Goal: Transaction & Acquisition: Download file/media

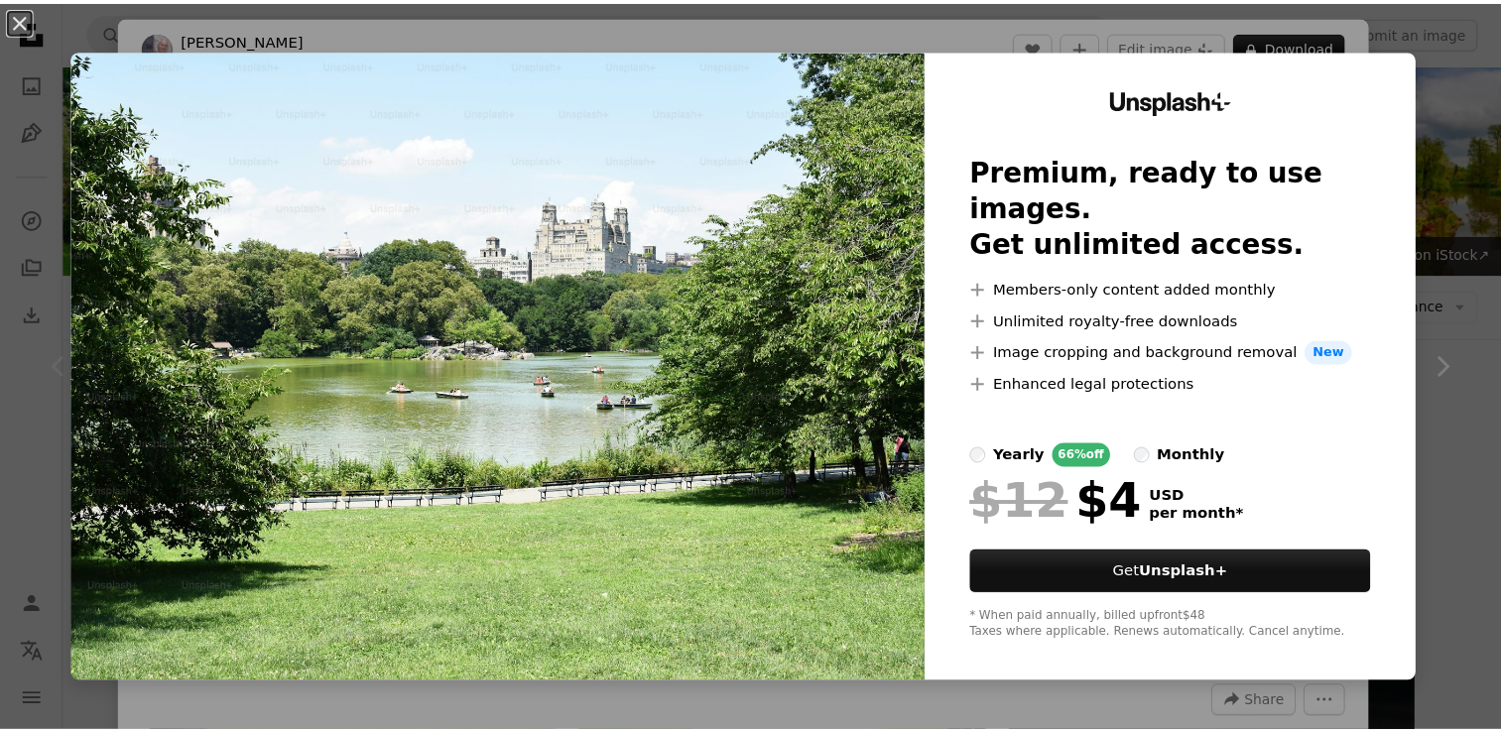
scroll to position [317, 0]
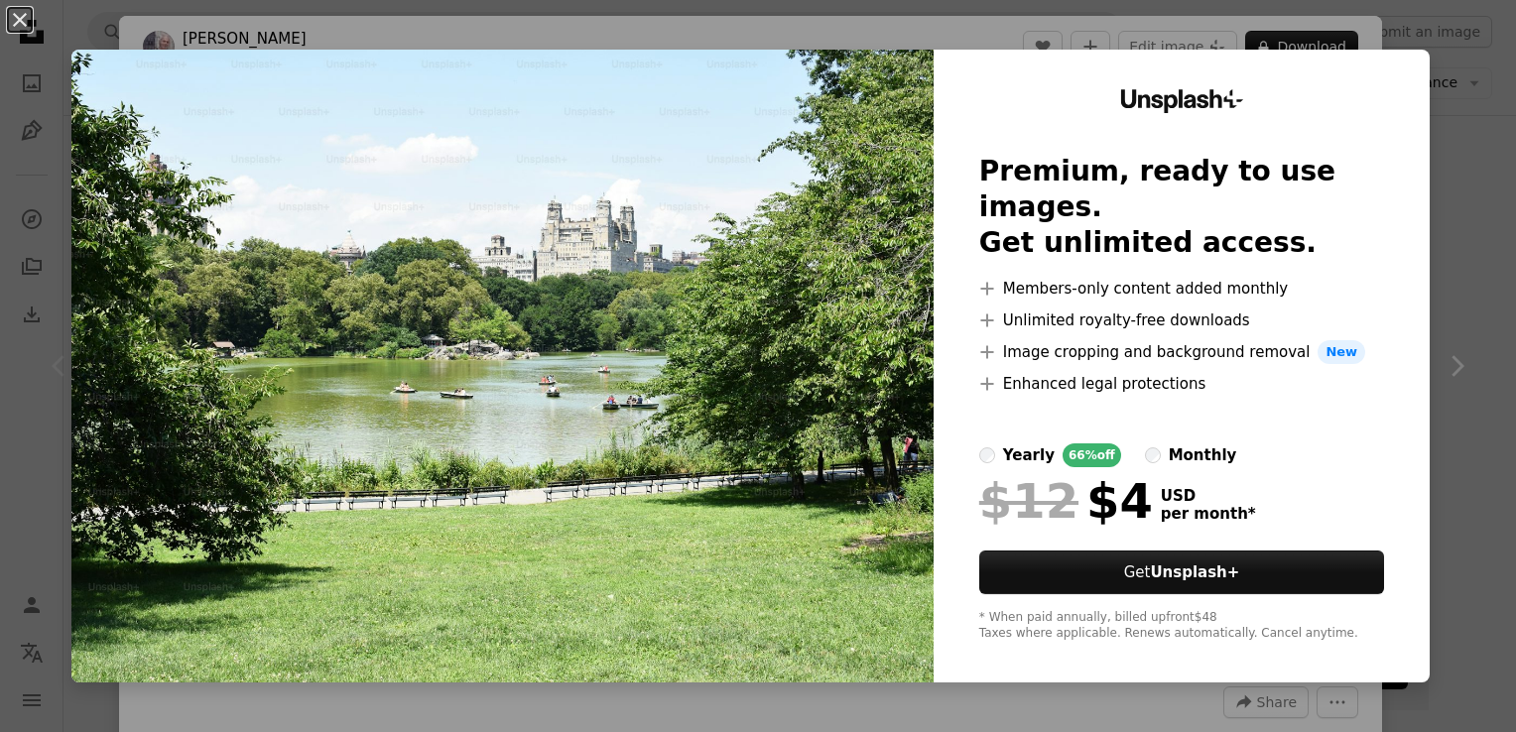
click at [1433, 130] on div "An X shape Unsplash+ Premium, ready to use images. Get unlimited access. A plus…" at bounding box center [758, 366] width 1516 height 732
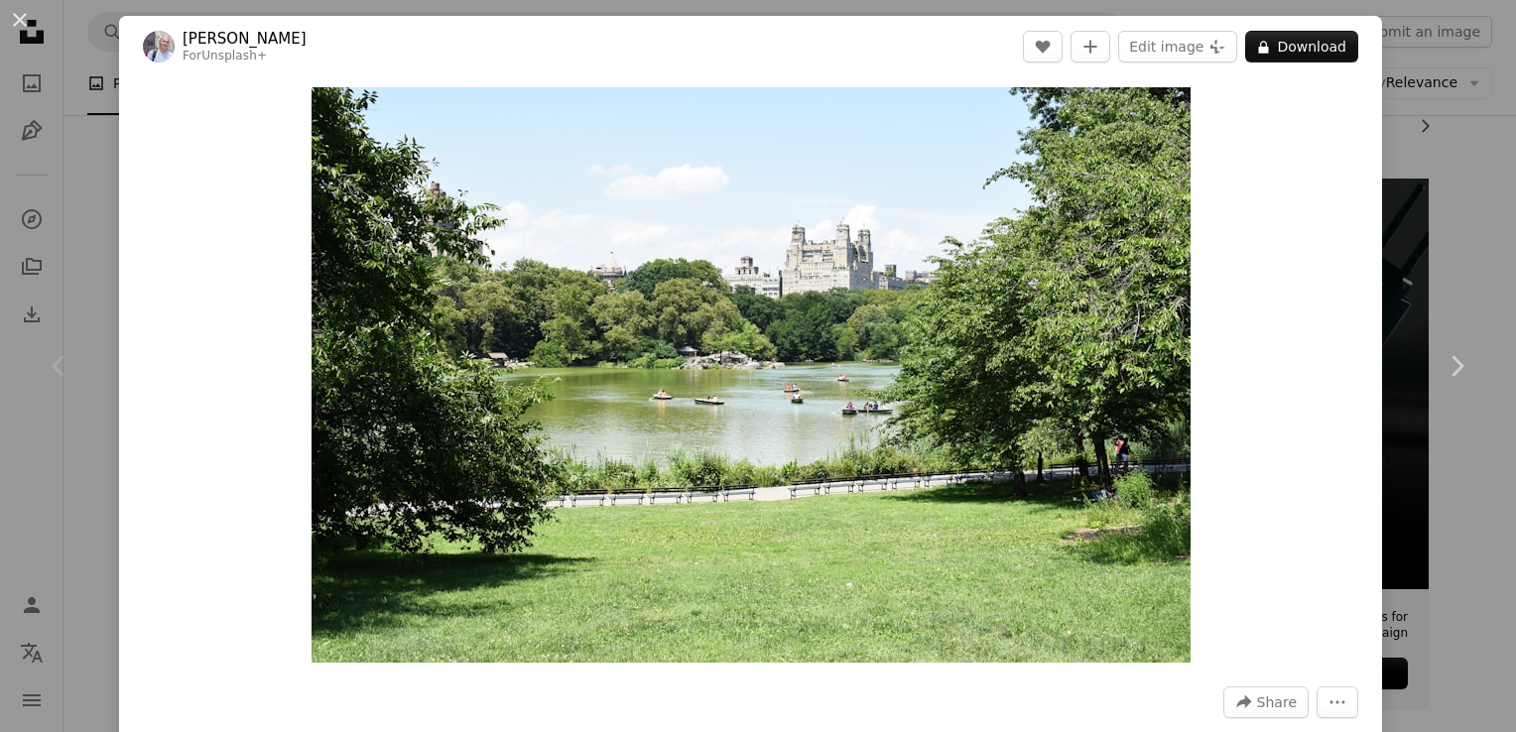
click at [1446, 146] on div "An X shape Chevron left Chevron right [PERSON_NAME] For Unsplash+ A heart A plu…" at bounding box center [758, 366] width 1516 height 732
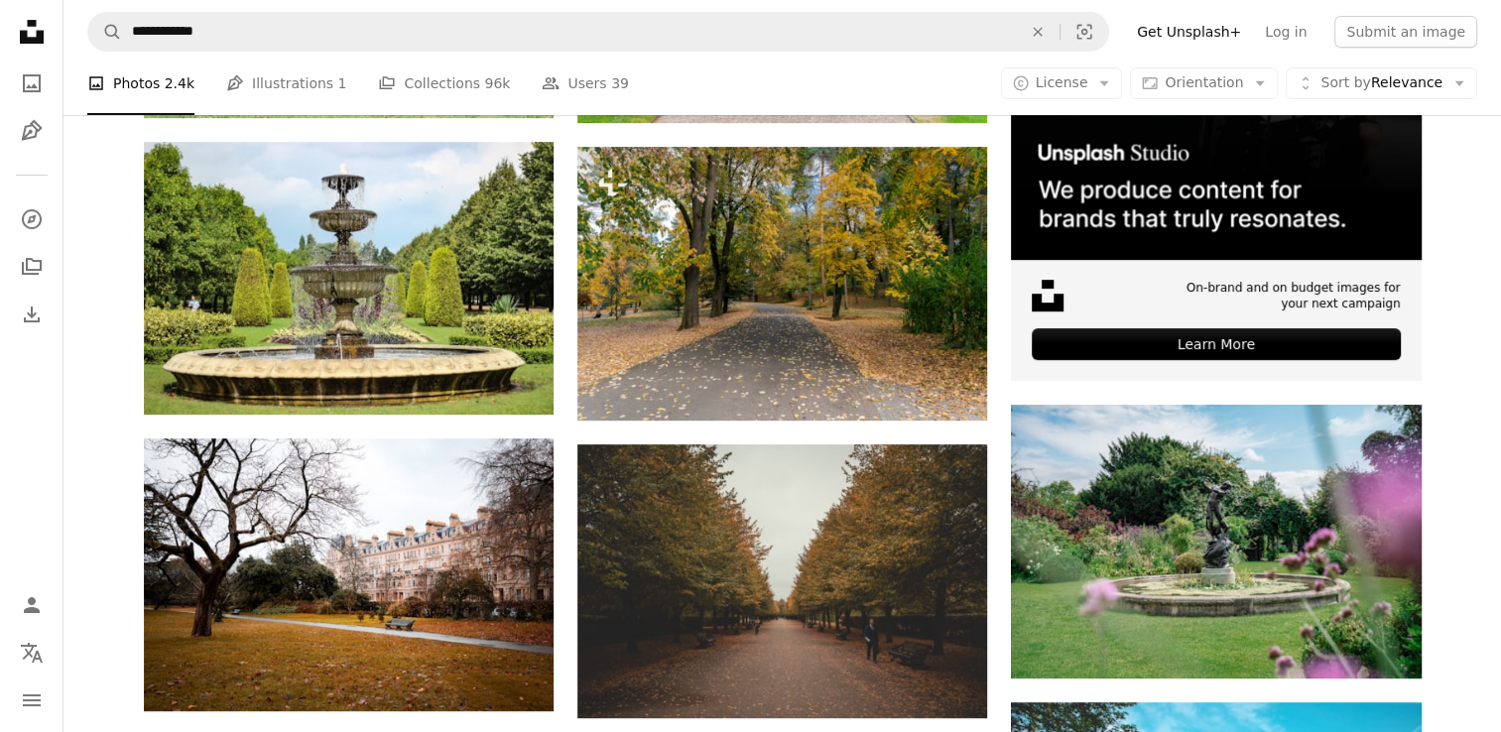
scroll to position [651, 0]
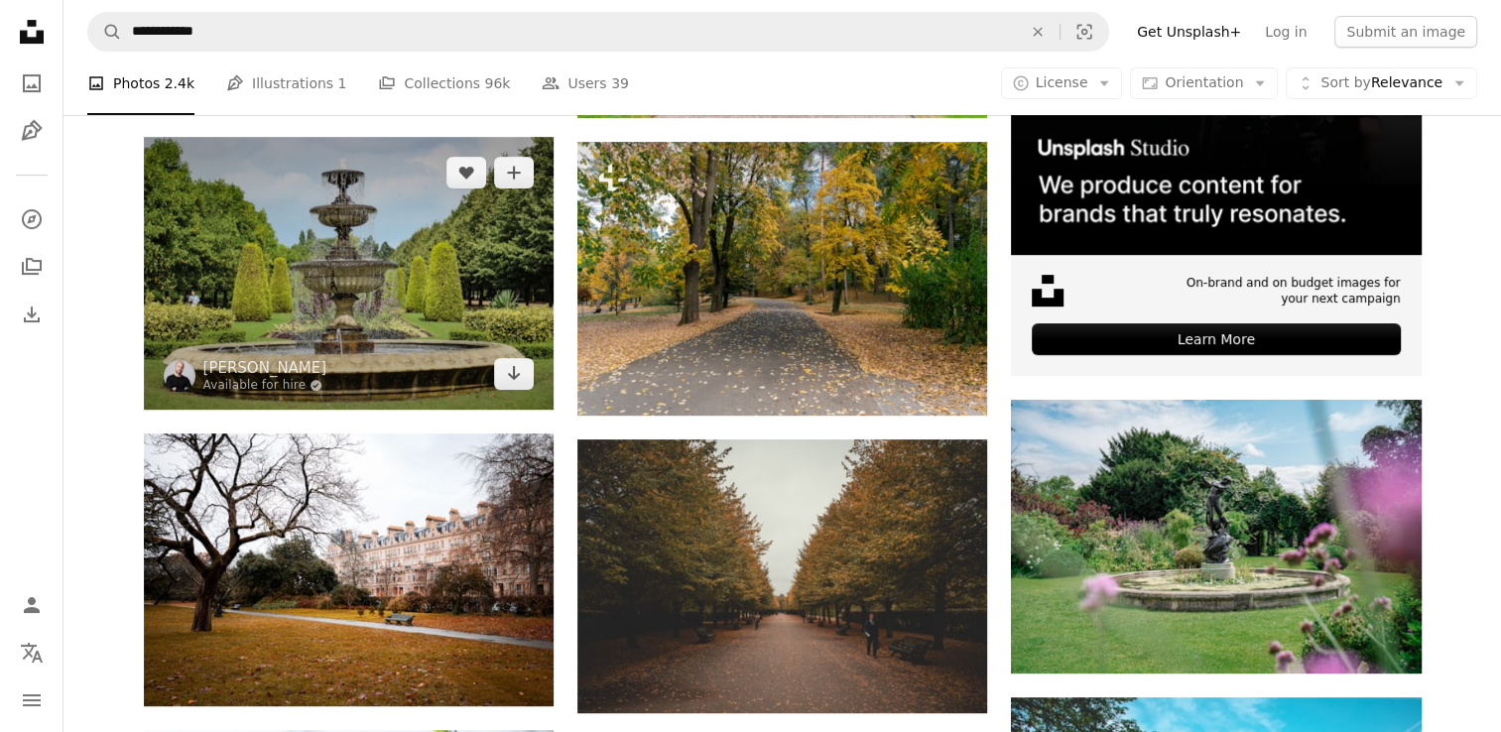
click at [449, 256] on img at bounding box center [349, 273] width 410 height 273
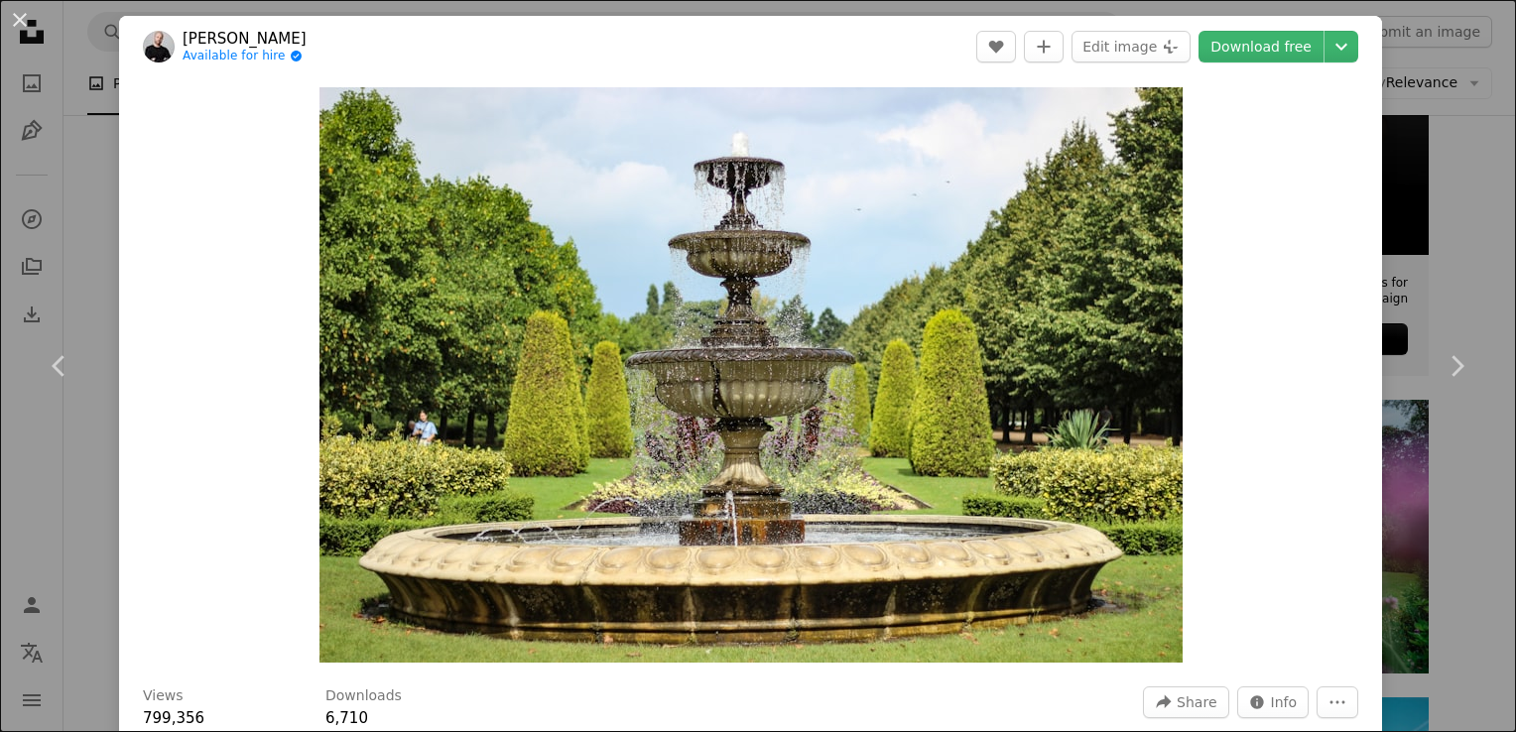
click at [1463, 260] on div "An X shape Chevron left Chevron right [PERSON_NAME] Available for hire A checkm…" at bounding box center [758, 366] width 1516 height 732
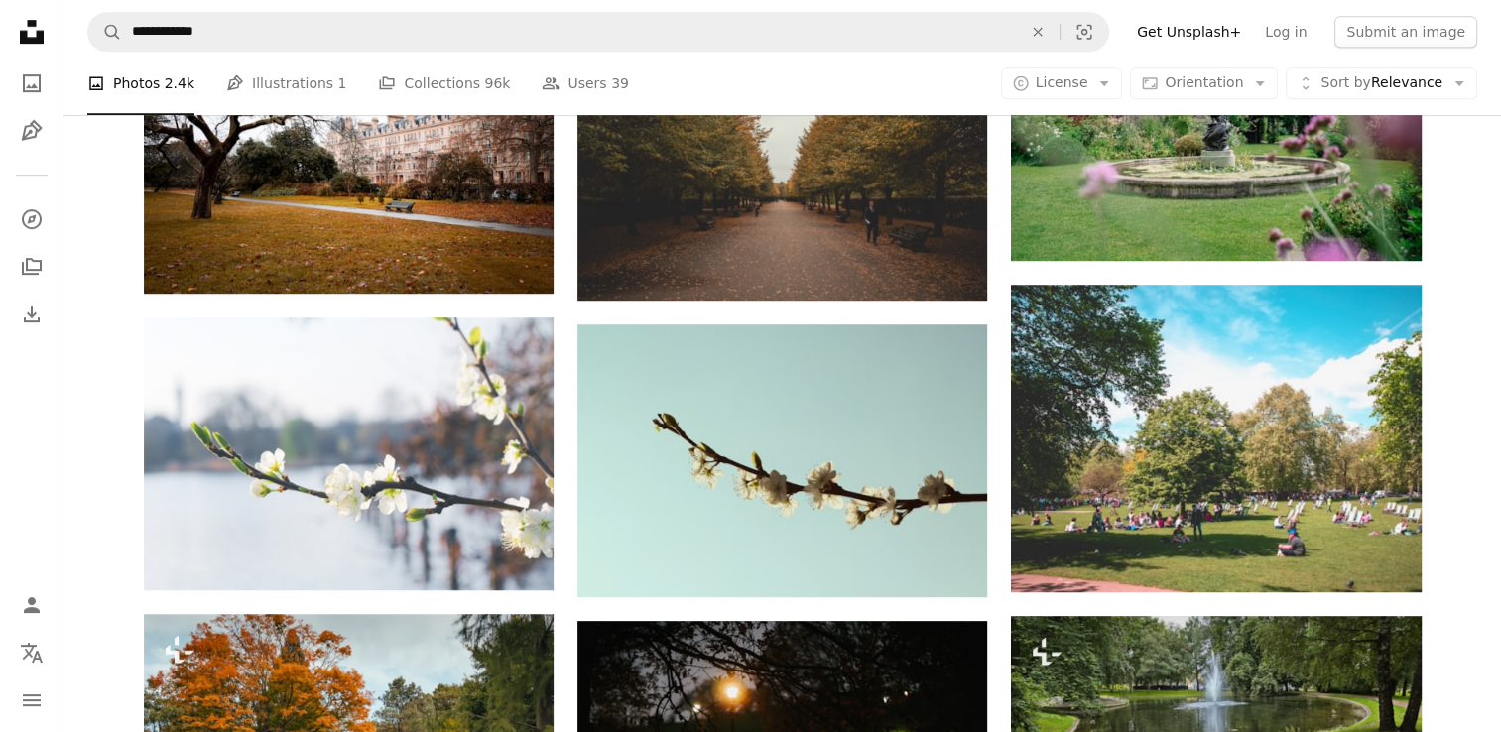
scroll to position [1103, 0]
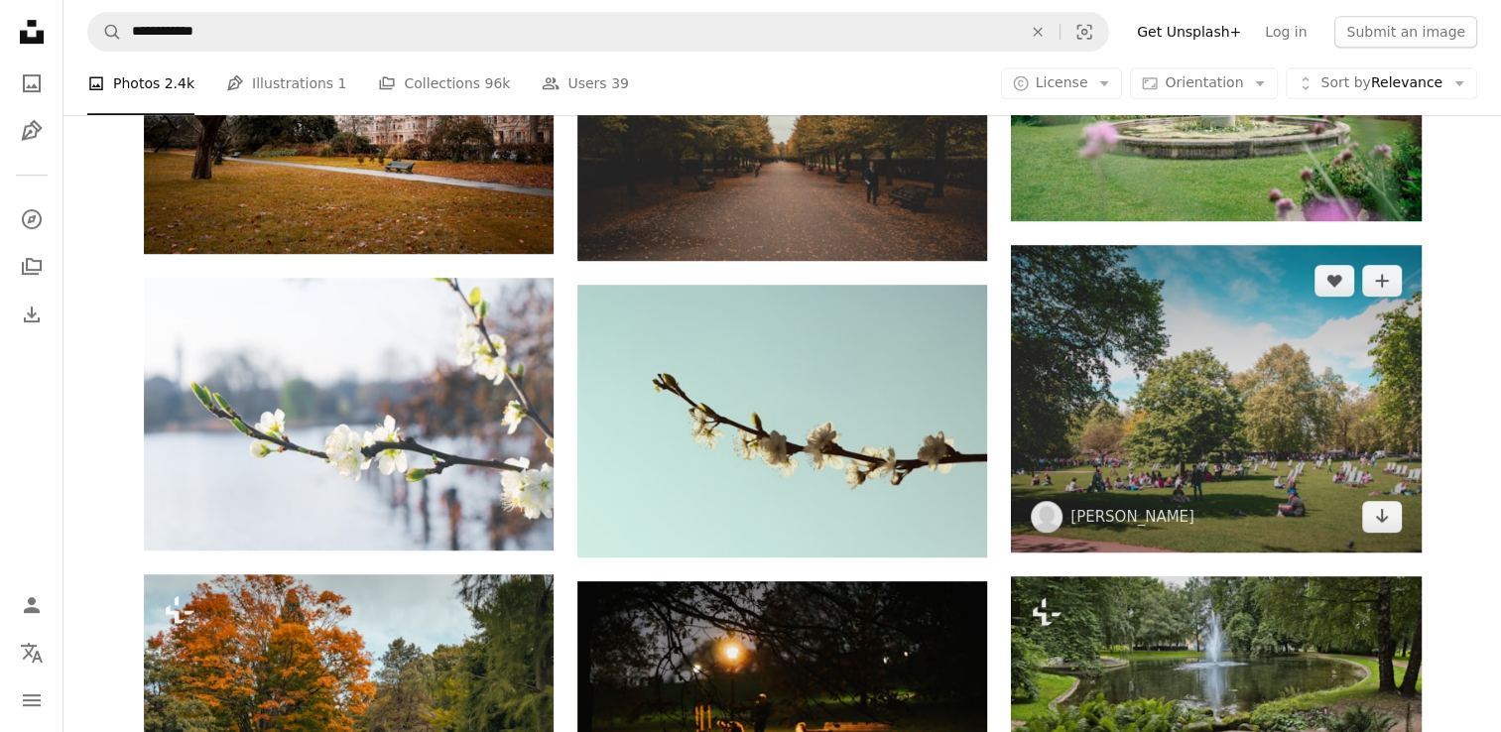
click at [1313, 397] on img at bounding box center [1216, 399] width 410 height 308
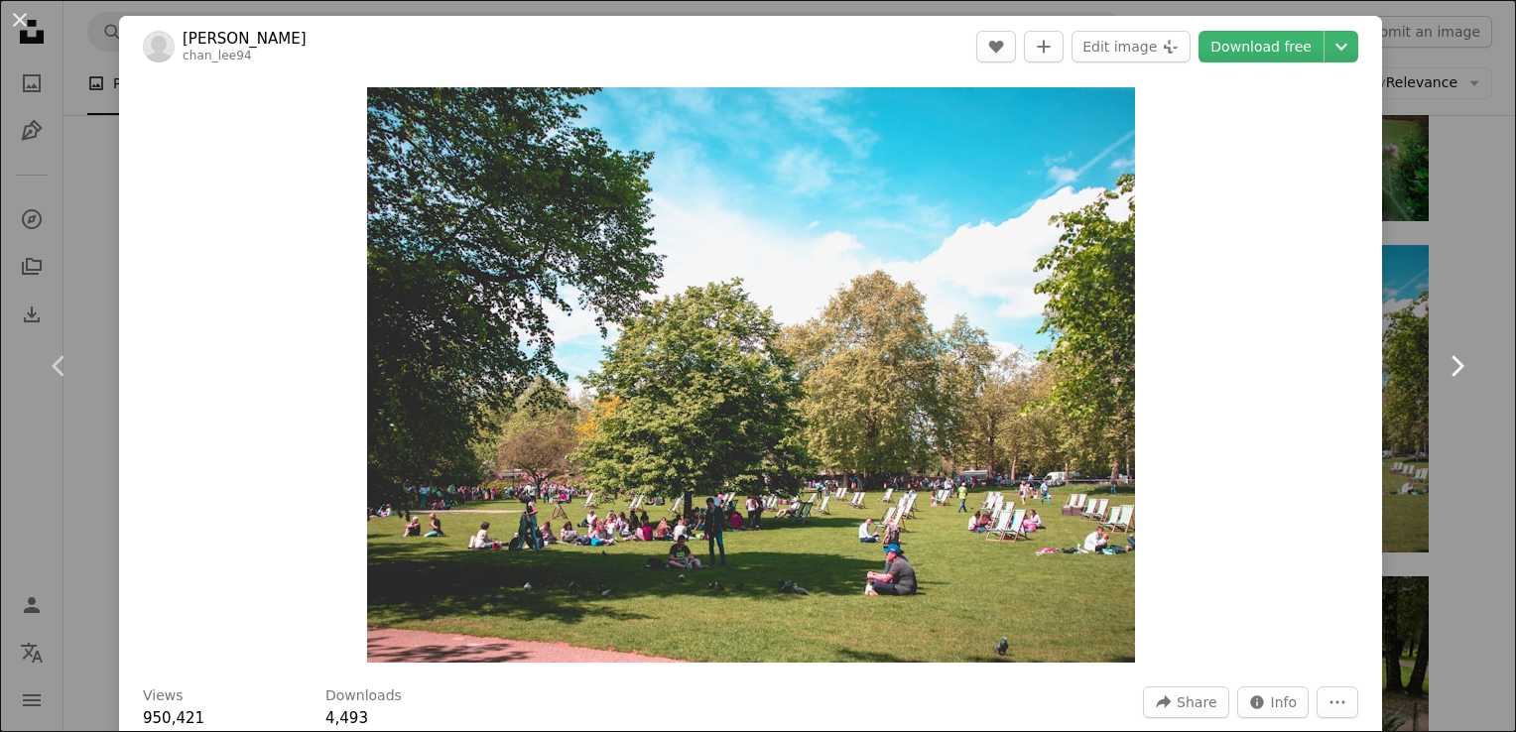
click at [1449, 367] on icon "Chevron right" at bounding box center [1457, 366] width 32 height 32
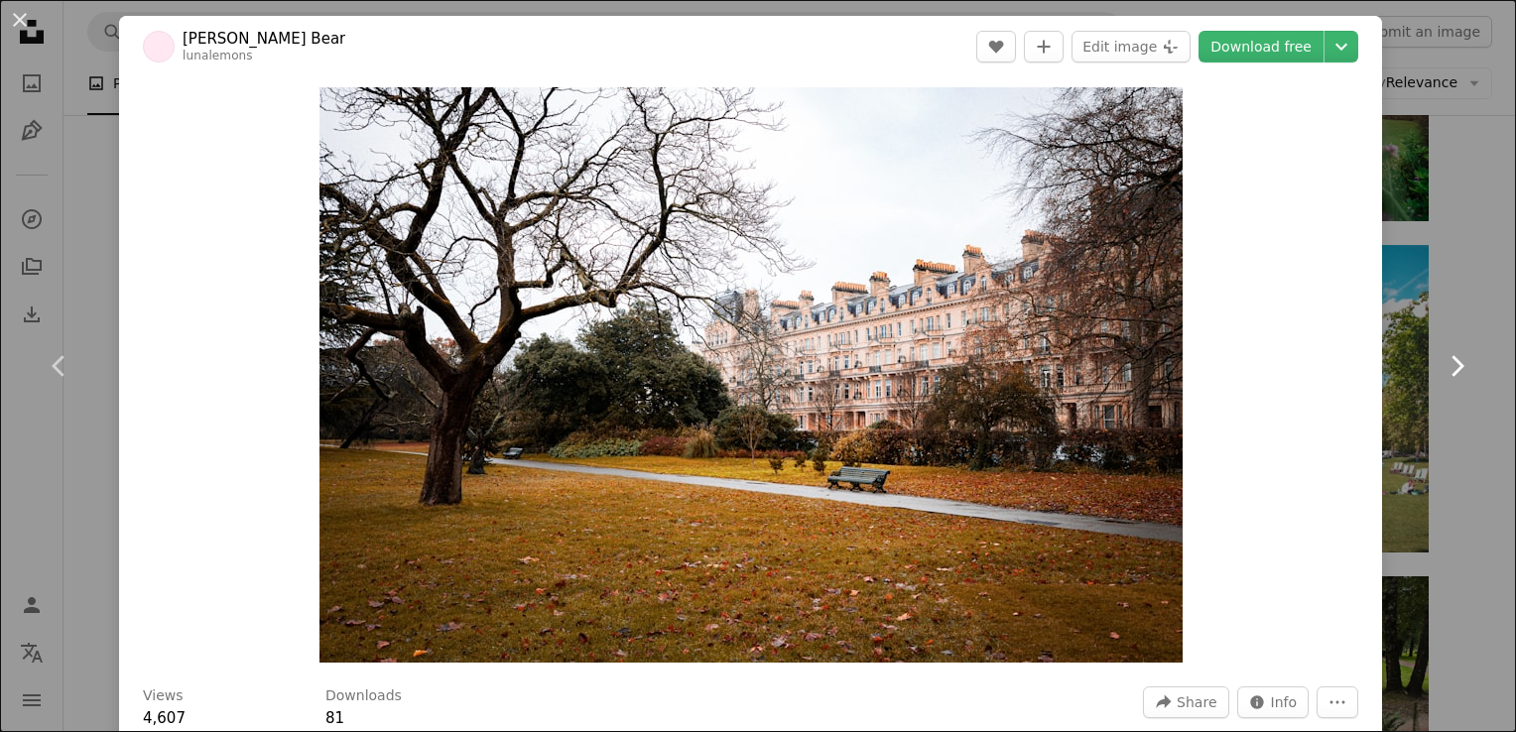
click at [1451, 285] on link "Chevron right" at bounding box center [1456, 366] width 119 height 191
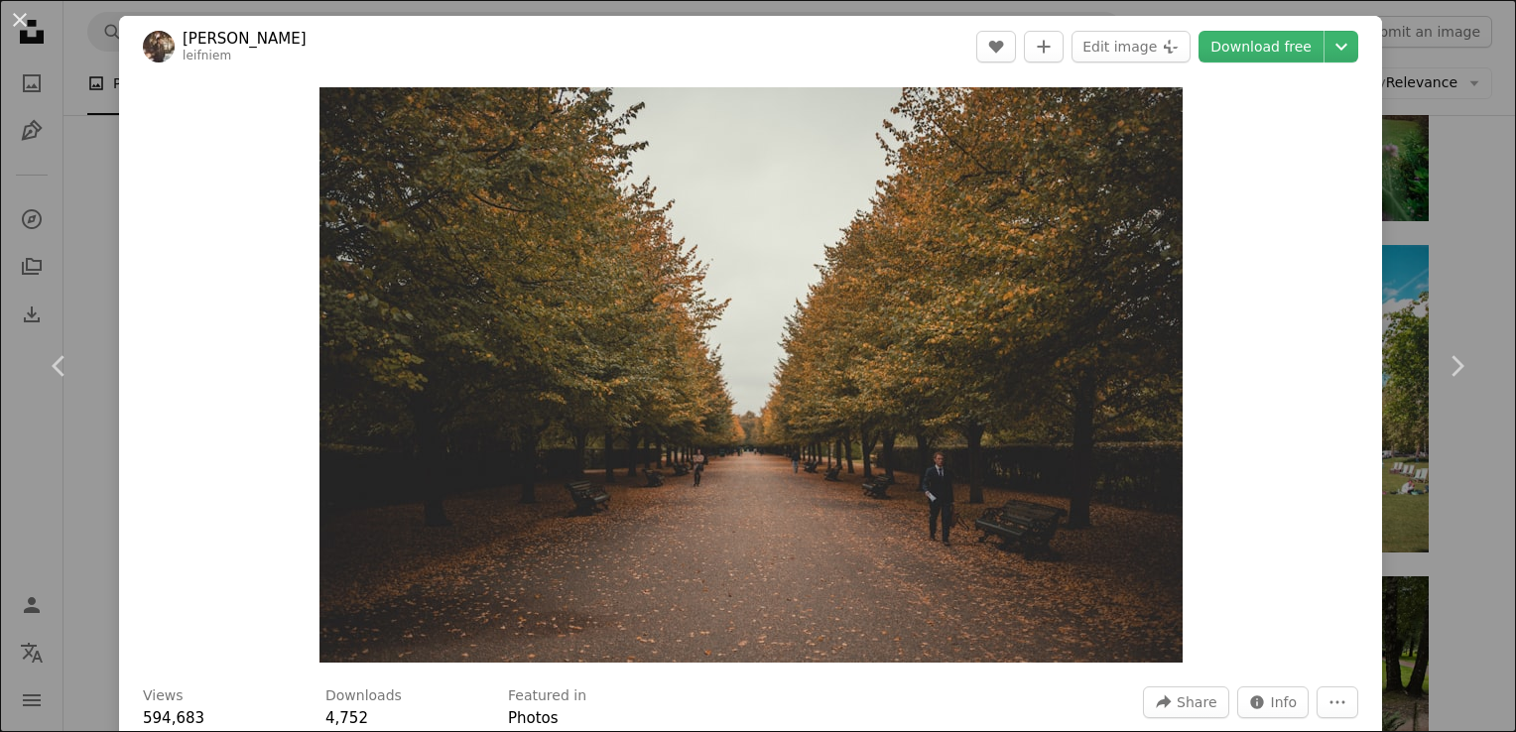
click at [1452, 212] on div "An X shape Chevron left Chevron right [PERSON_NAME] leifniem A heart A plus sig…" at bounding box center [758, 366] width 1516 height 732
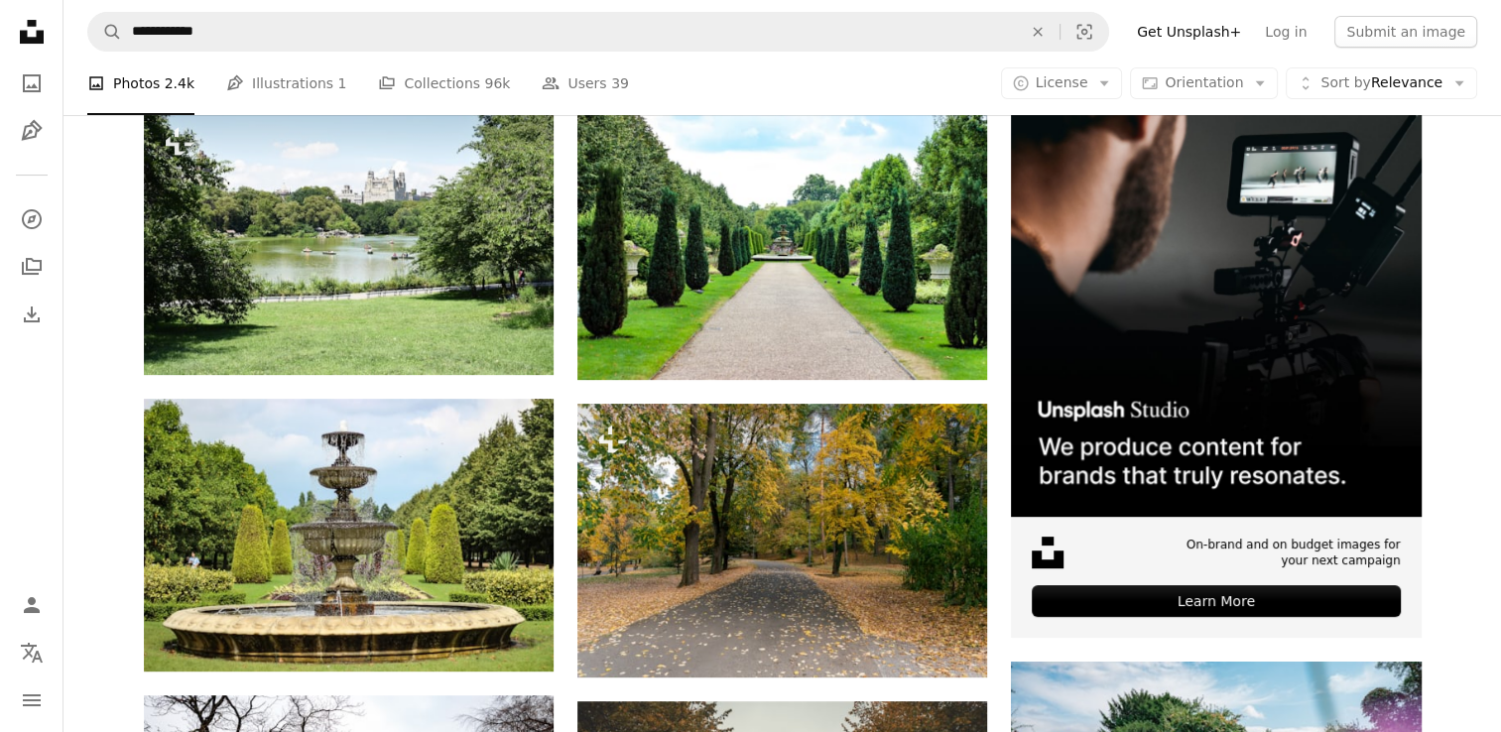
scroll to position [258, 0]
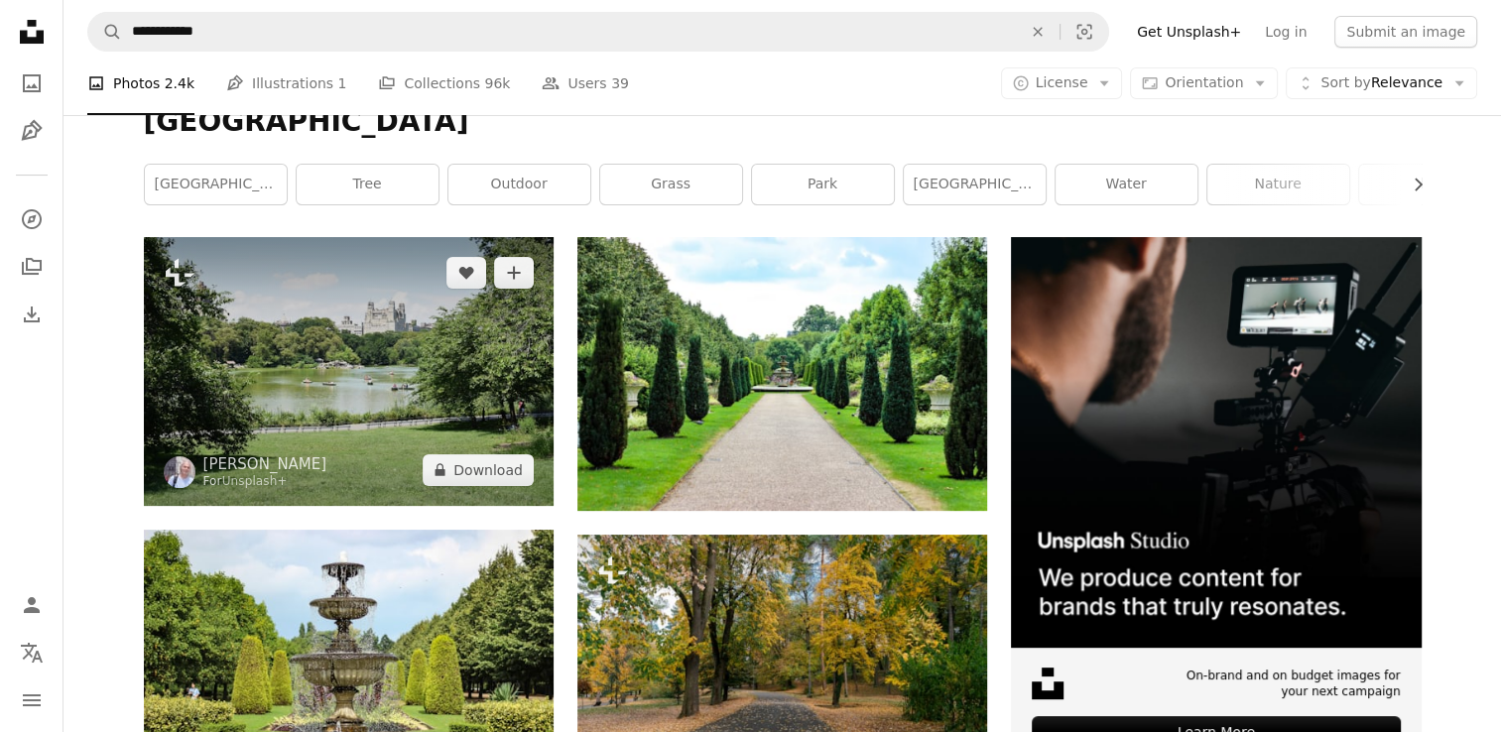
click at [279, 332] on img at bounding box center [349, 371] width 410 height 268
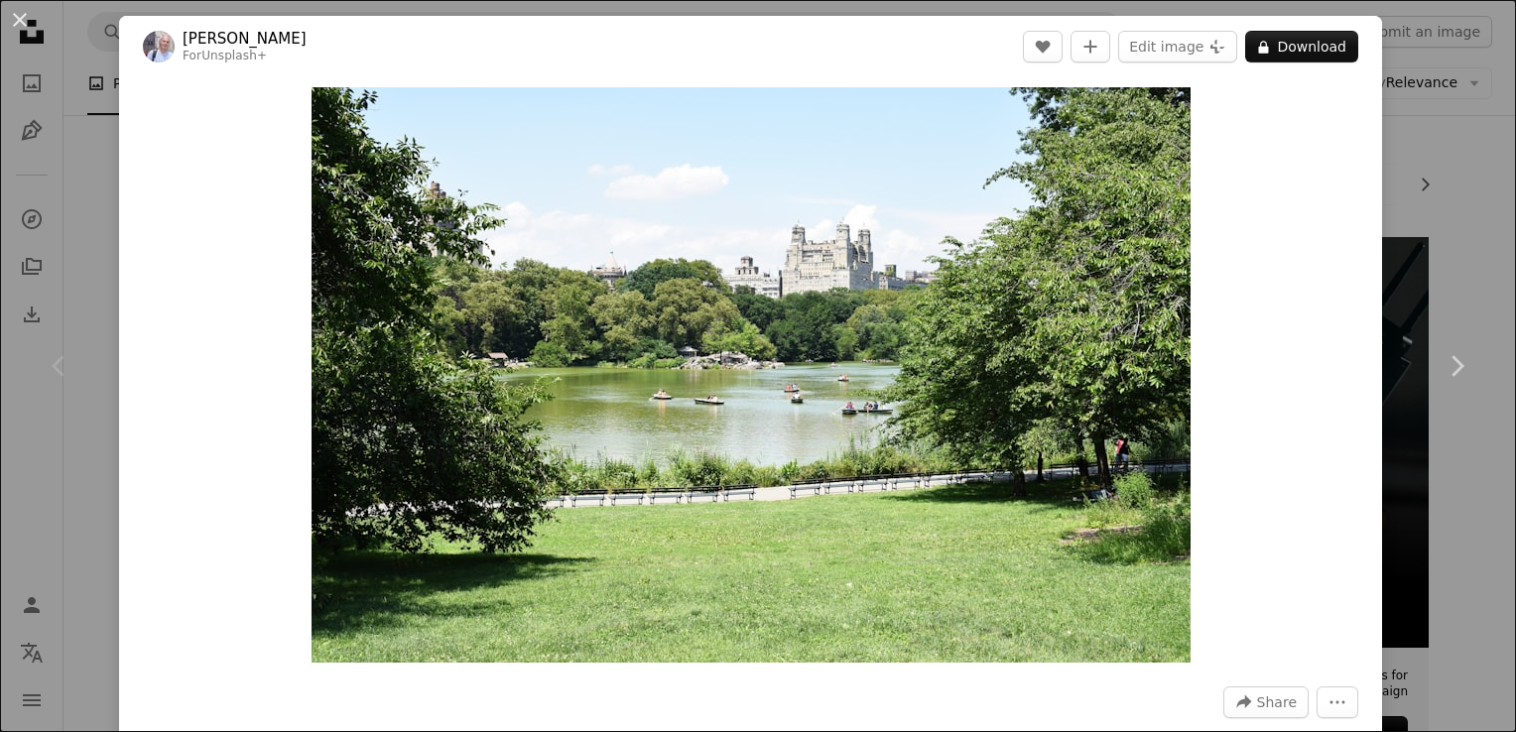
click at [1448, 183] on div "An X shape Chevron left Chevron right [PERSON_NAME] For Unsplash+ A heart A plu…" at bounding box center [758, 366] width 1516 height 732
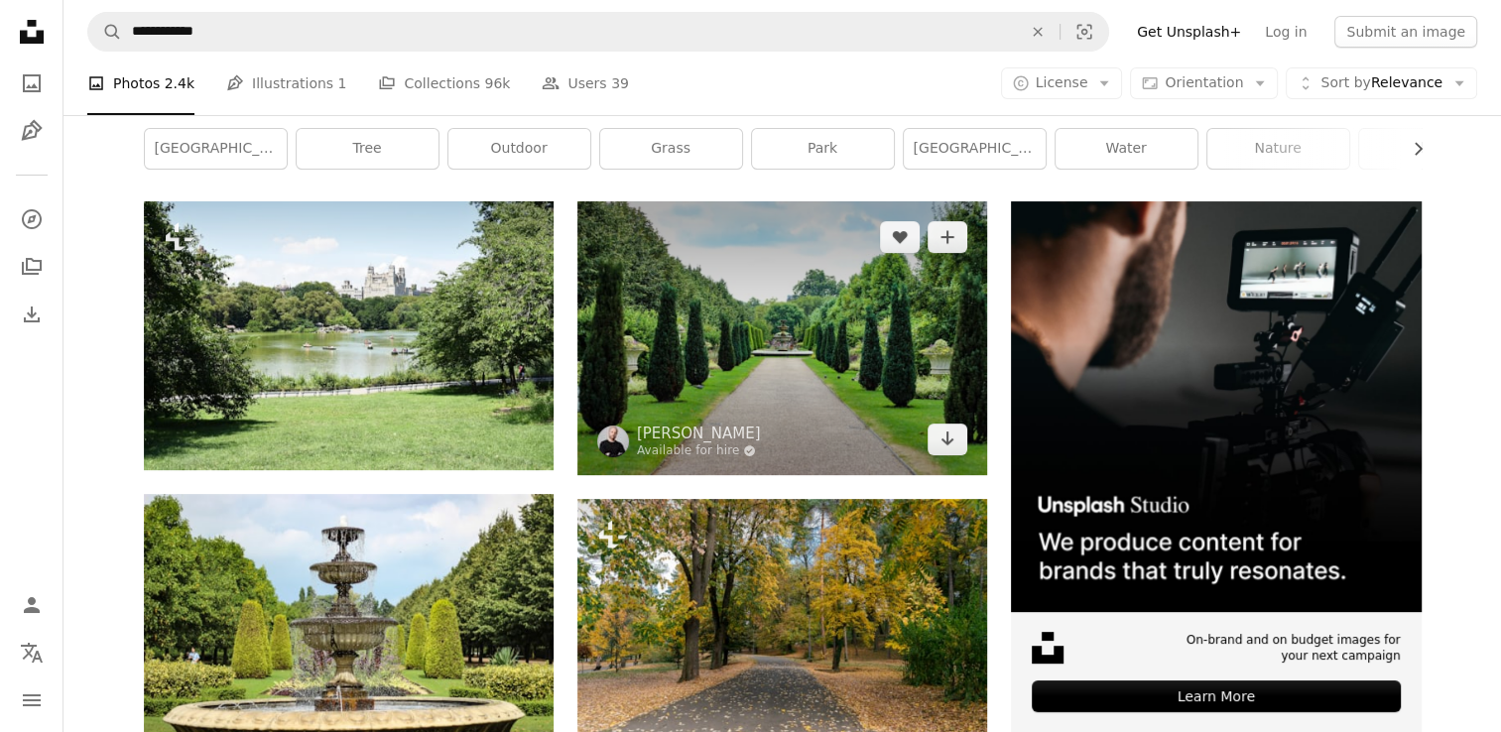
scroll to position [261, 0]
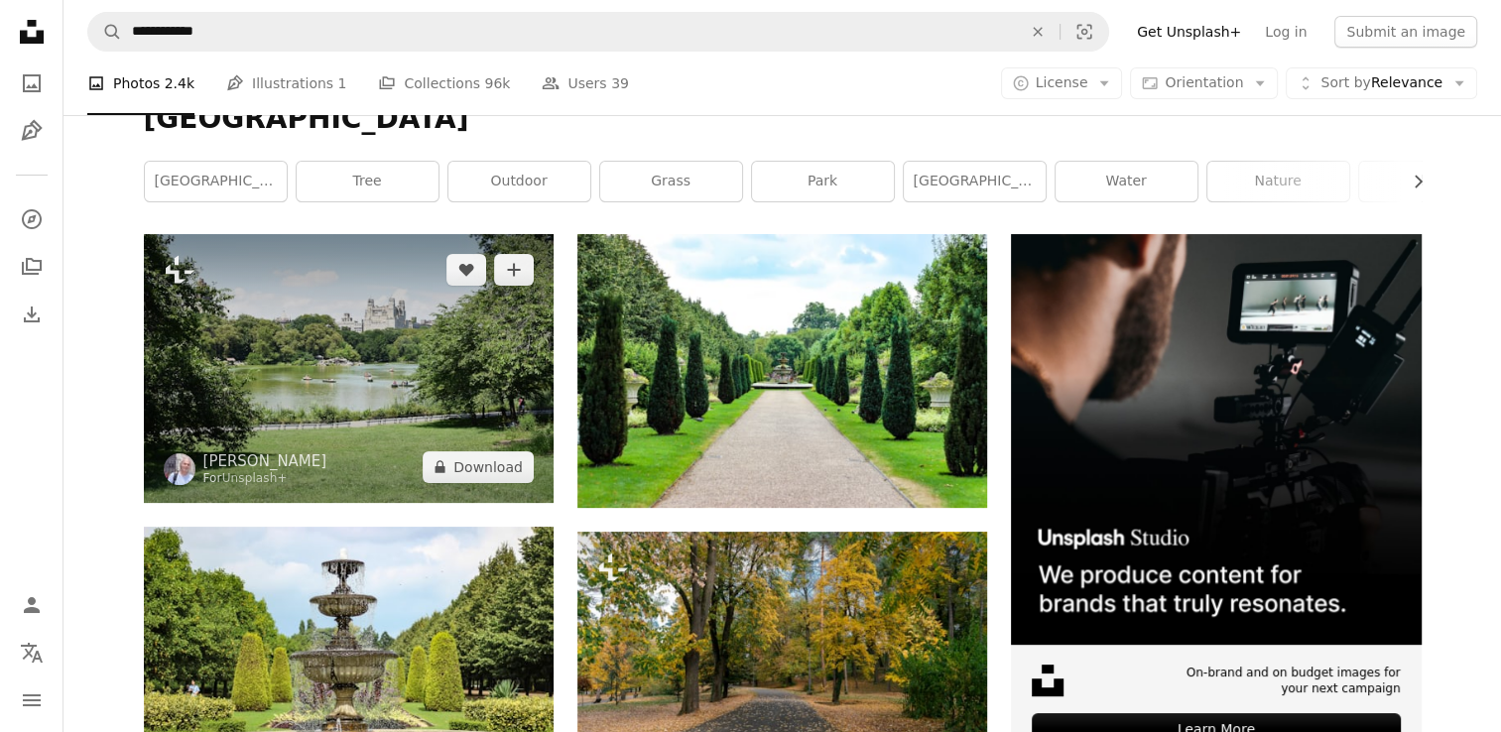
click at [381, 345] on img at bounding box center [349, 368] width 410 height 268
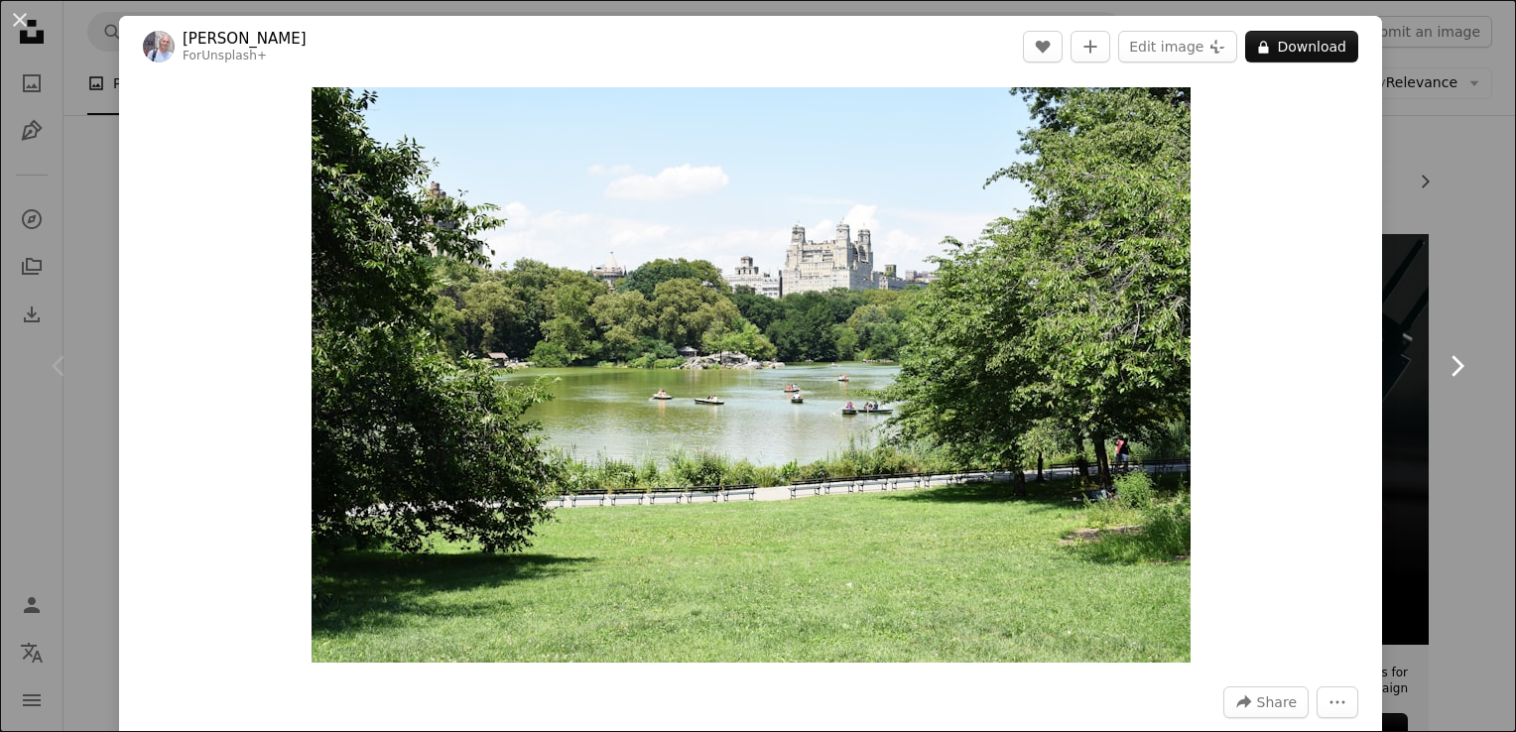
click at [1445, 371] on icon "Chevron right" at bounding box center [1457, 366] width 32 height 32
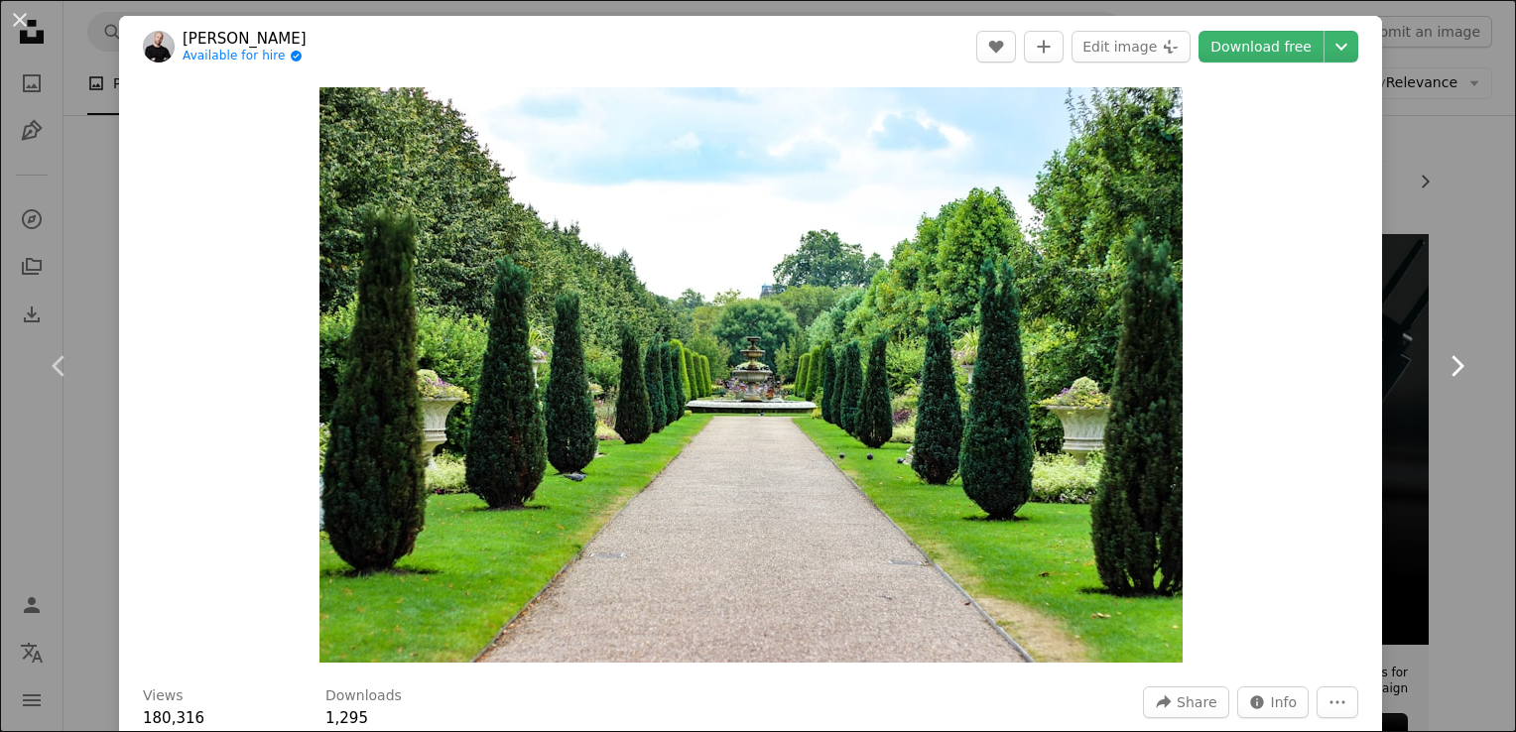
click at [1445, 371] on icon "Chevron right" at bounding box center [1457, 366] width 32 height 32
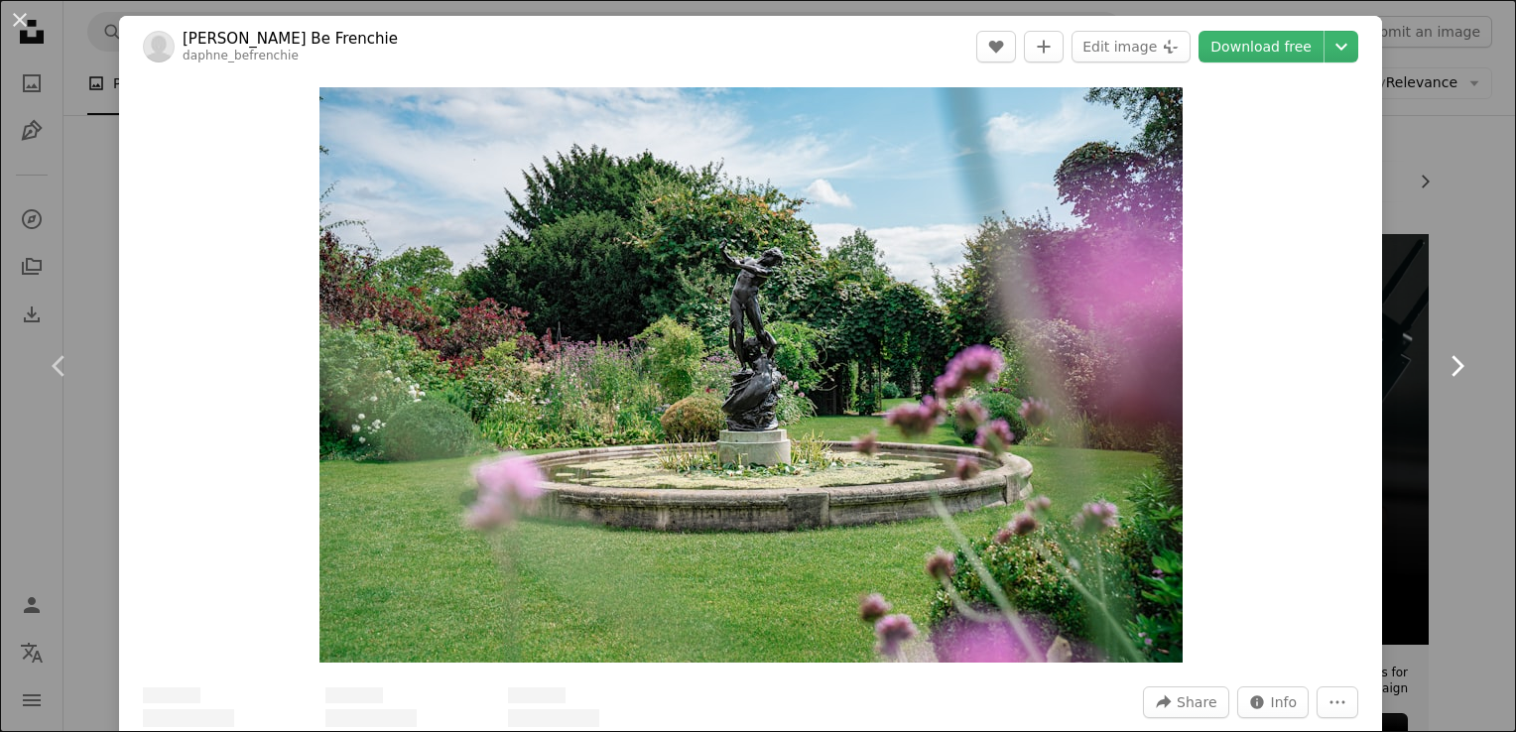
click at [1452, 370] on icon at bounding box center [1458, 365] width 13 height 21
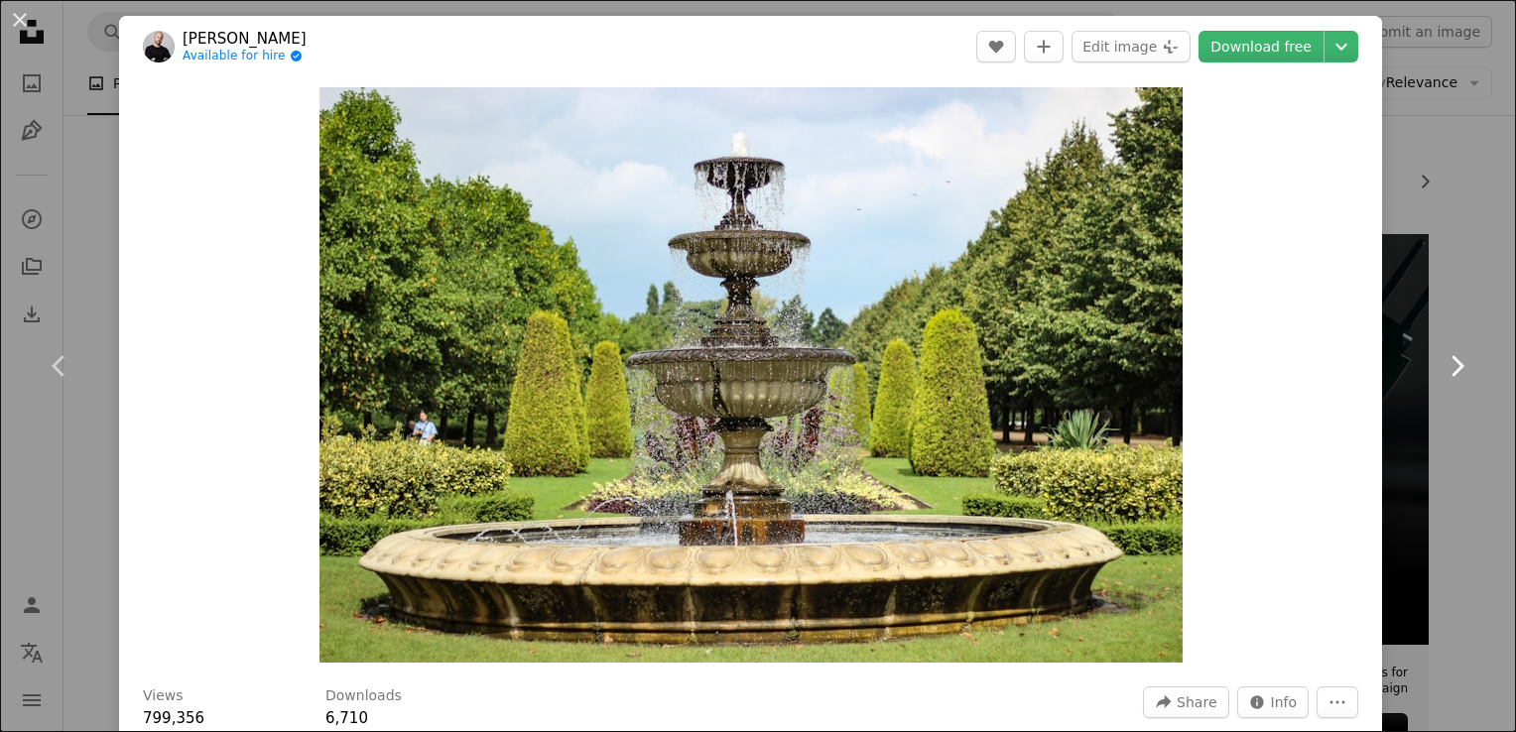
click at [1452, 370] on icon at bounding box center [1458, 365] width 13 height 21
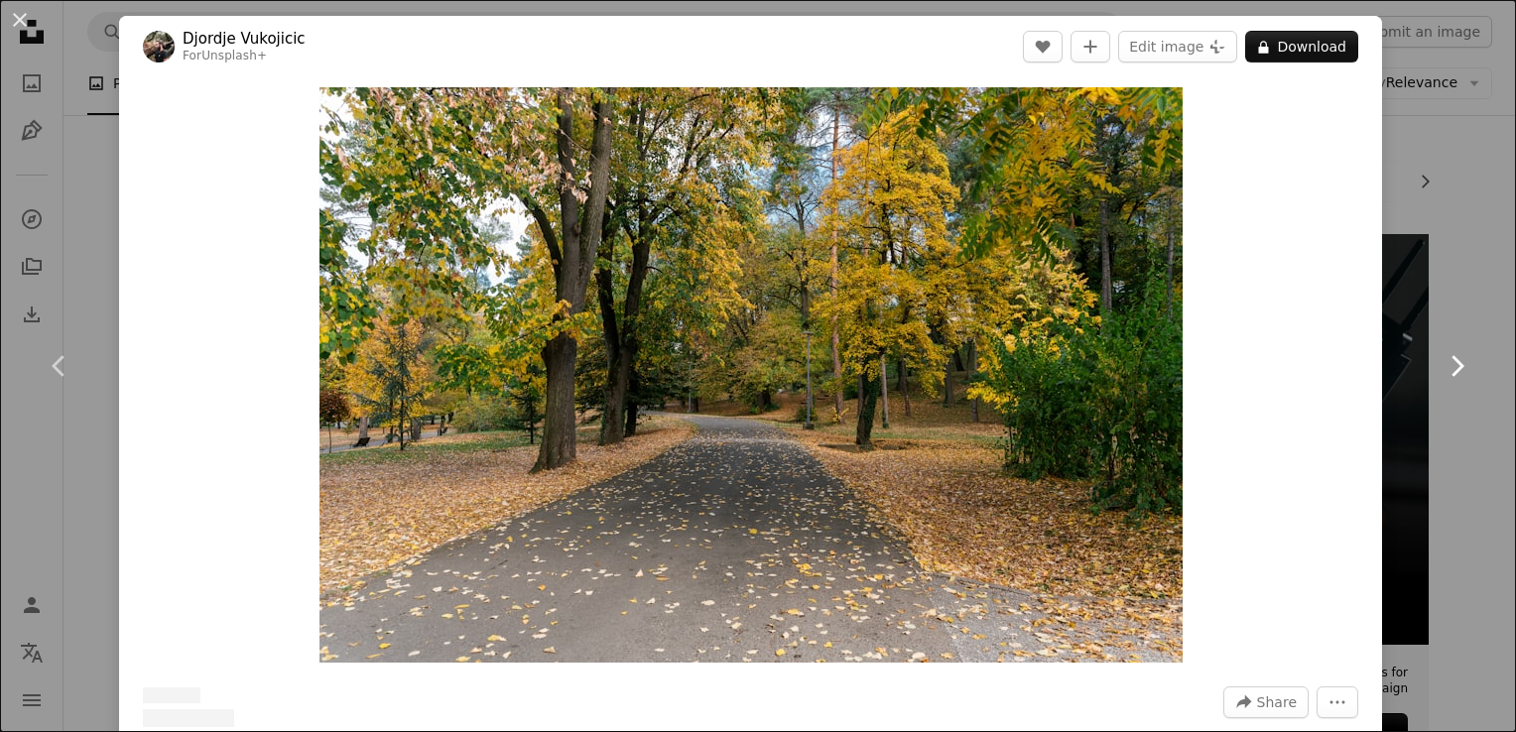
click at [1452, 370] on icon at bounding box center [1458, 365] width 13 height 21
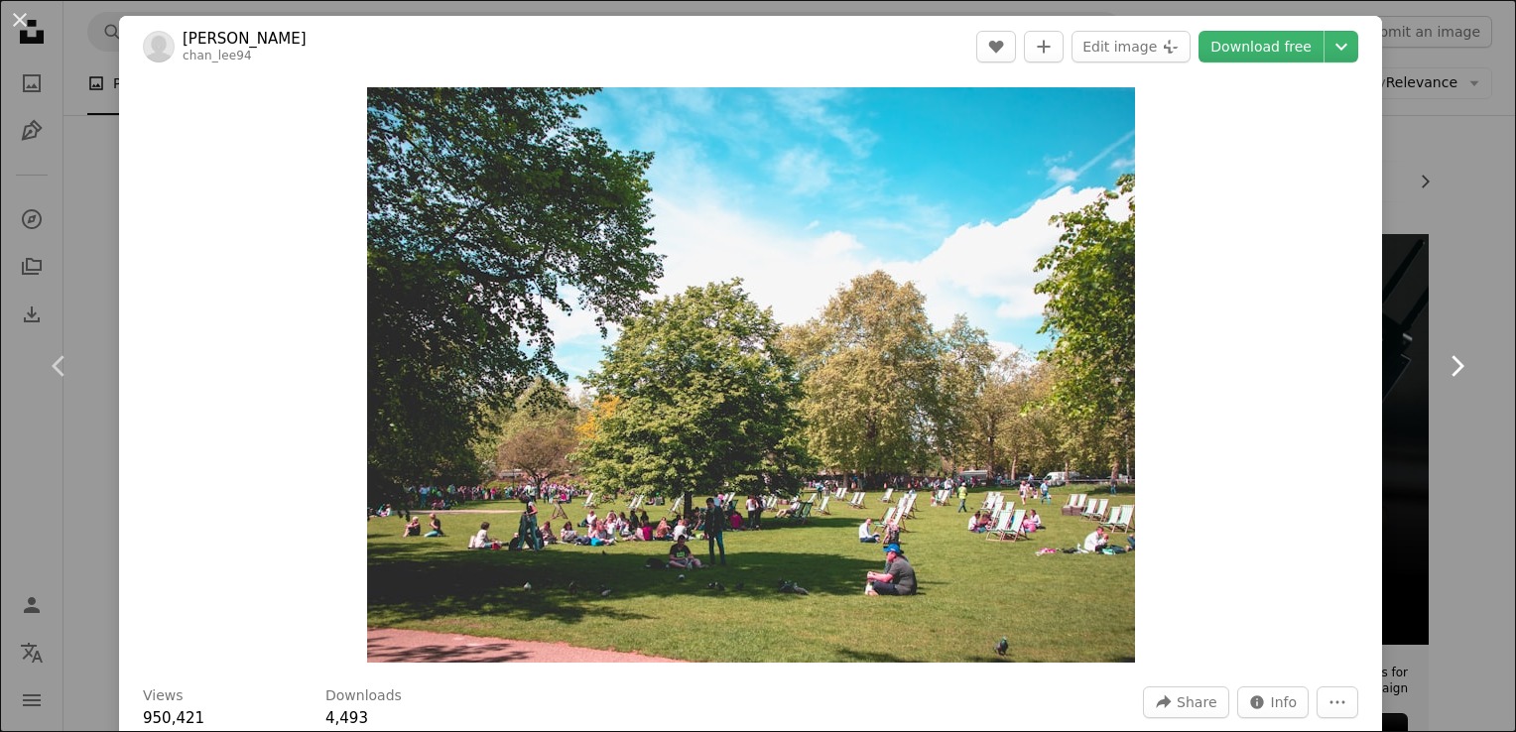
click at [1452, 370] on icon at bounding box center [1458, 365] width 13 height 21
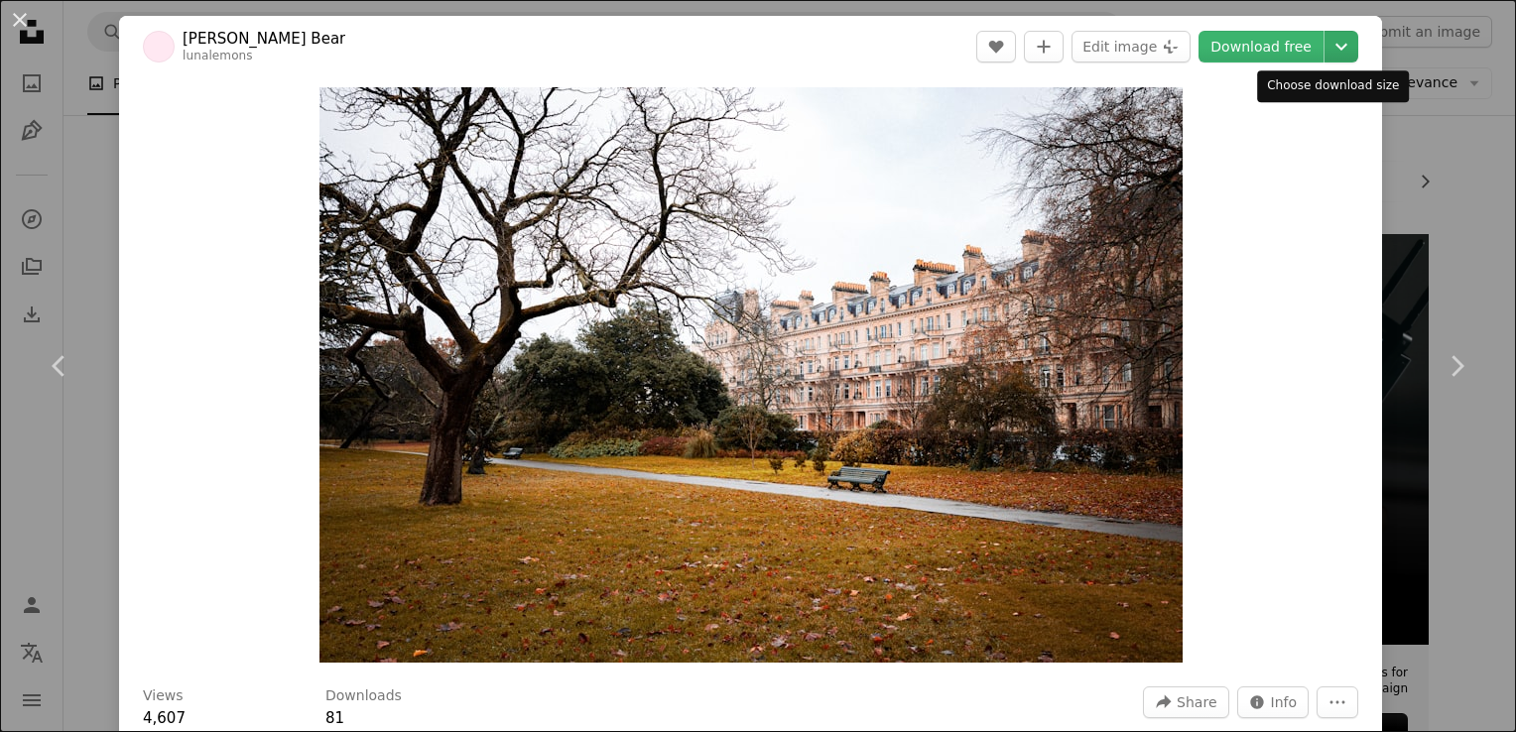
click at [1326, 54] on icon "Chevron down" at bounding box center [1342, 47] width 32 height 24
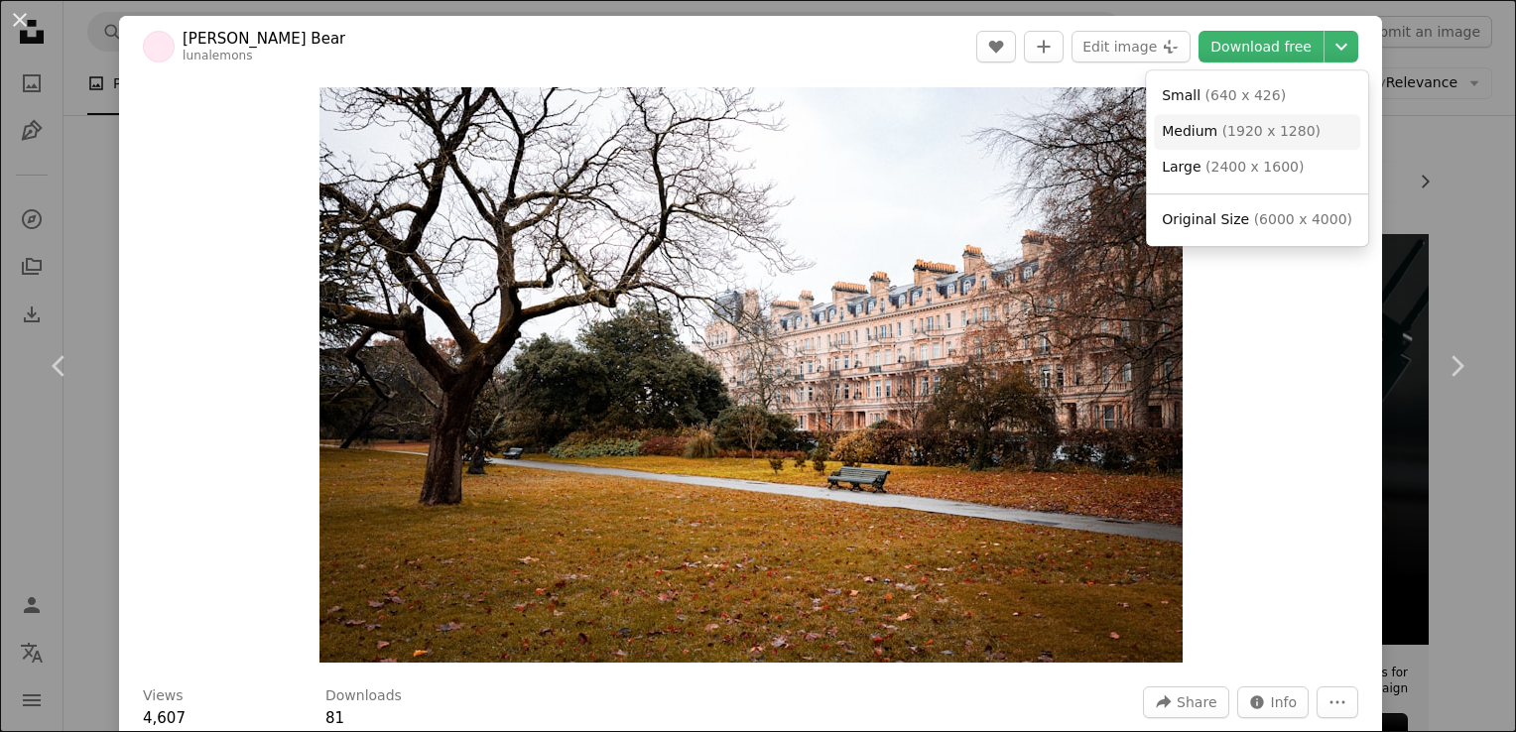
click at [1269, 129] on span "( 1920 x 1280 )" at bounding box center [1272, 131] width 98 height 16
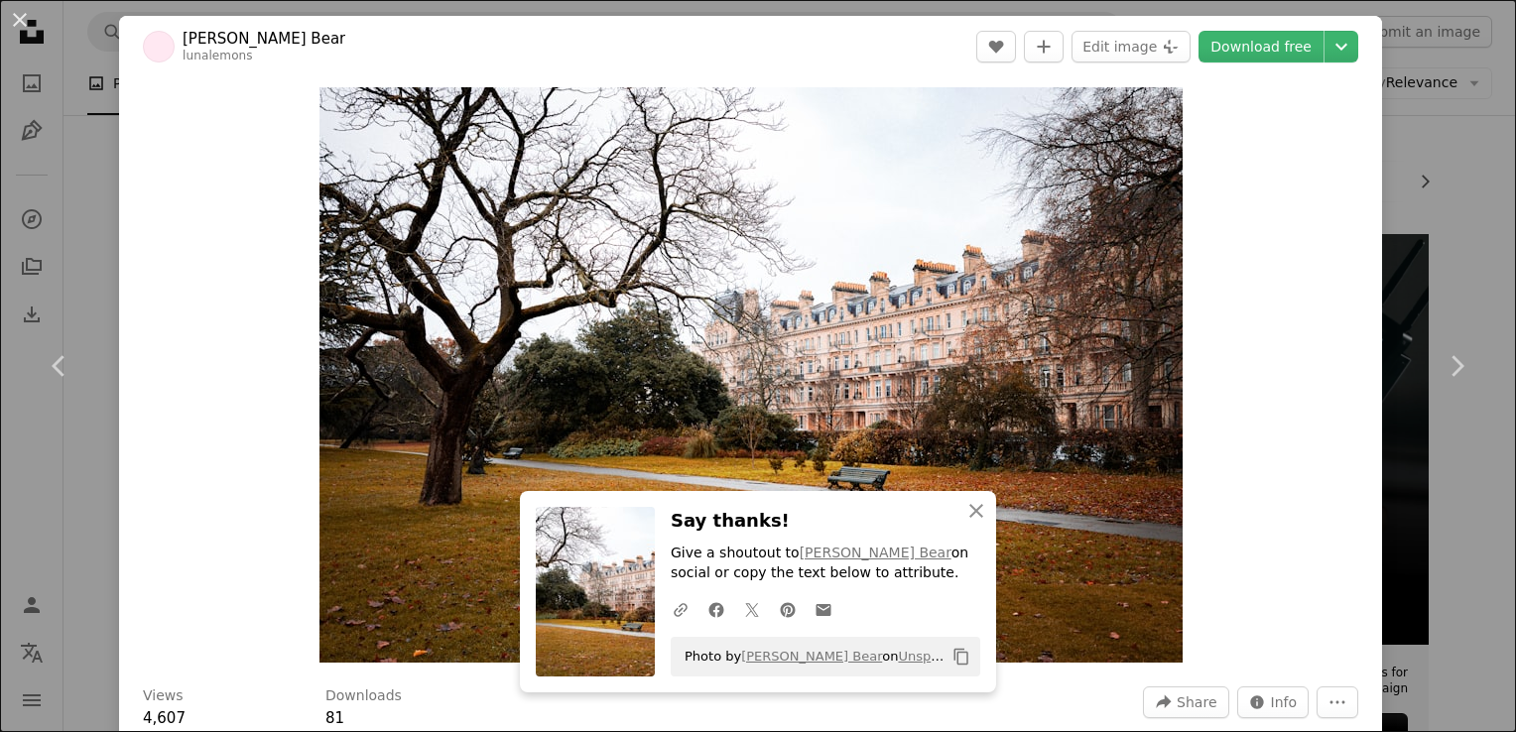
click at [1436, 183] on div "An X shape Chevron left Chevron right An X shape Close Say thanks! Give a shout…" at bounding box center [758, 366] width 1516 height 732
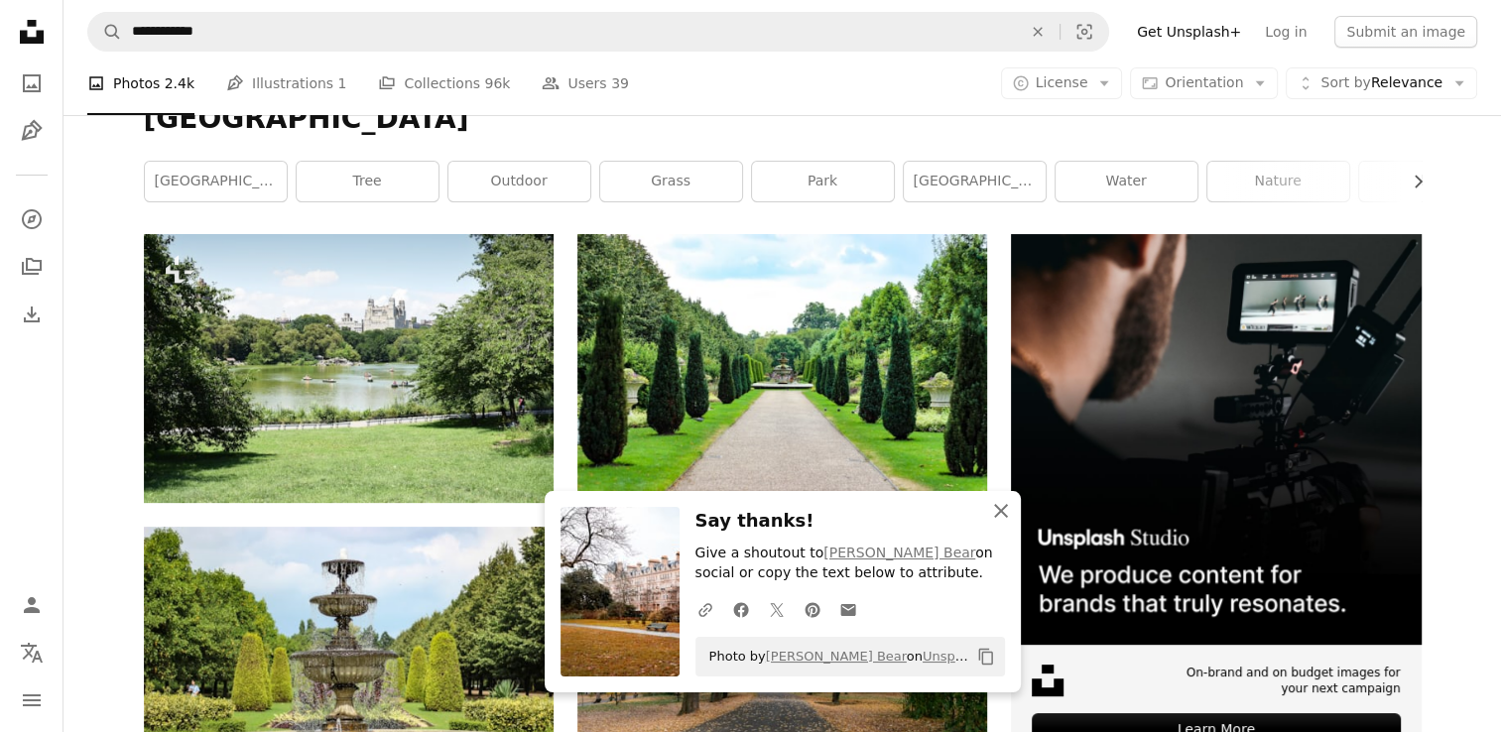
click at [999, 507] on icon "An X shape" at bounding box center [1001, 511] width 24 height 24
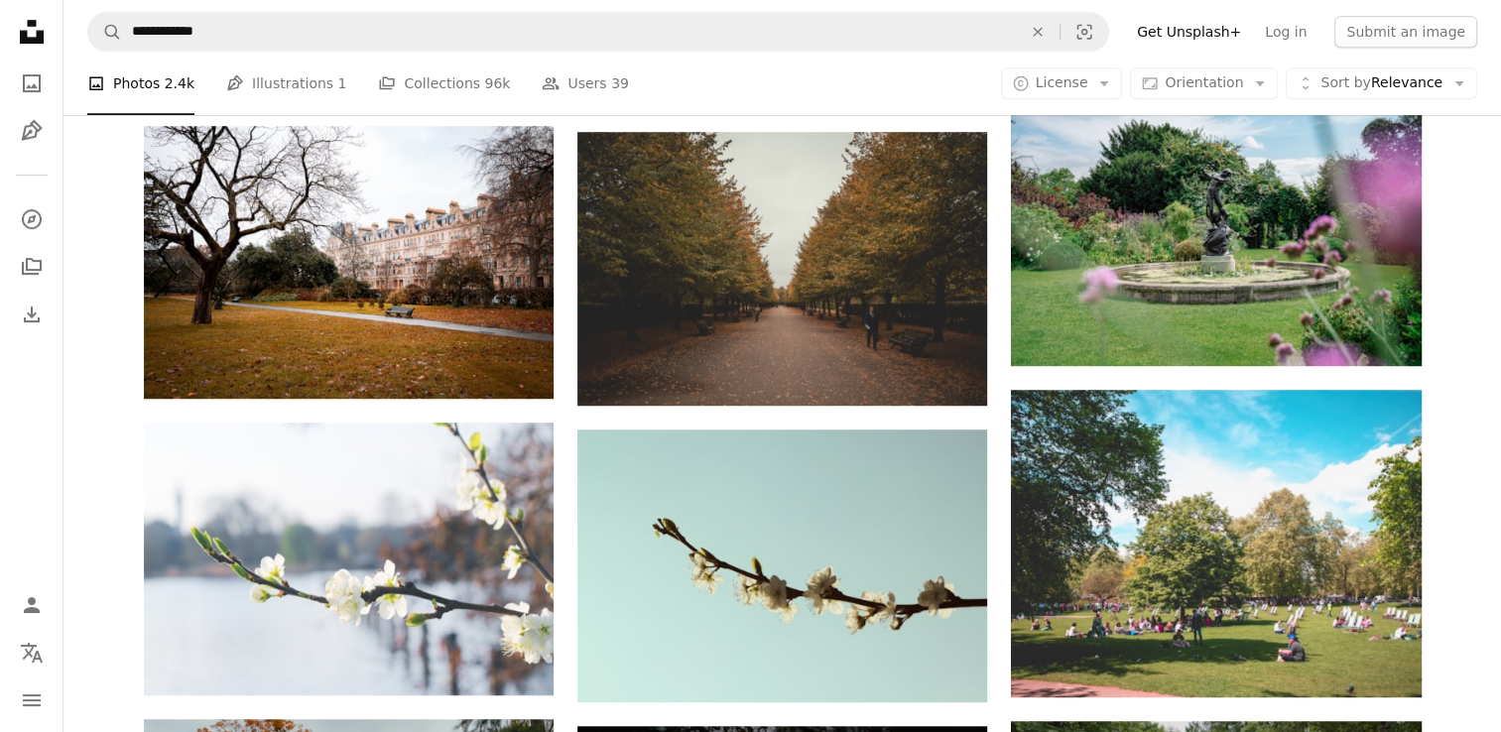
scroll to position [957, 0]
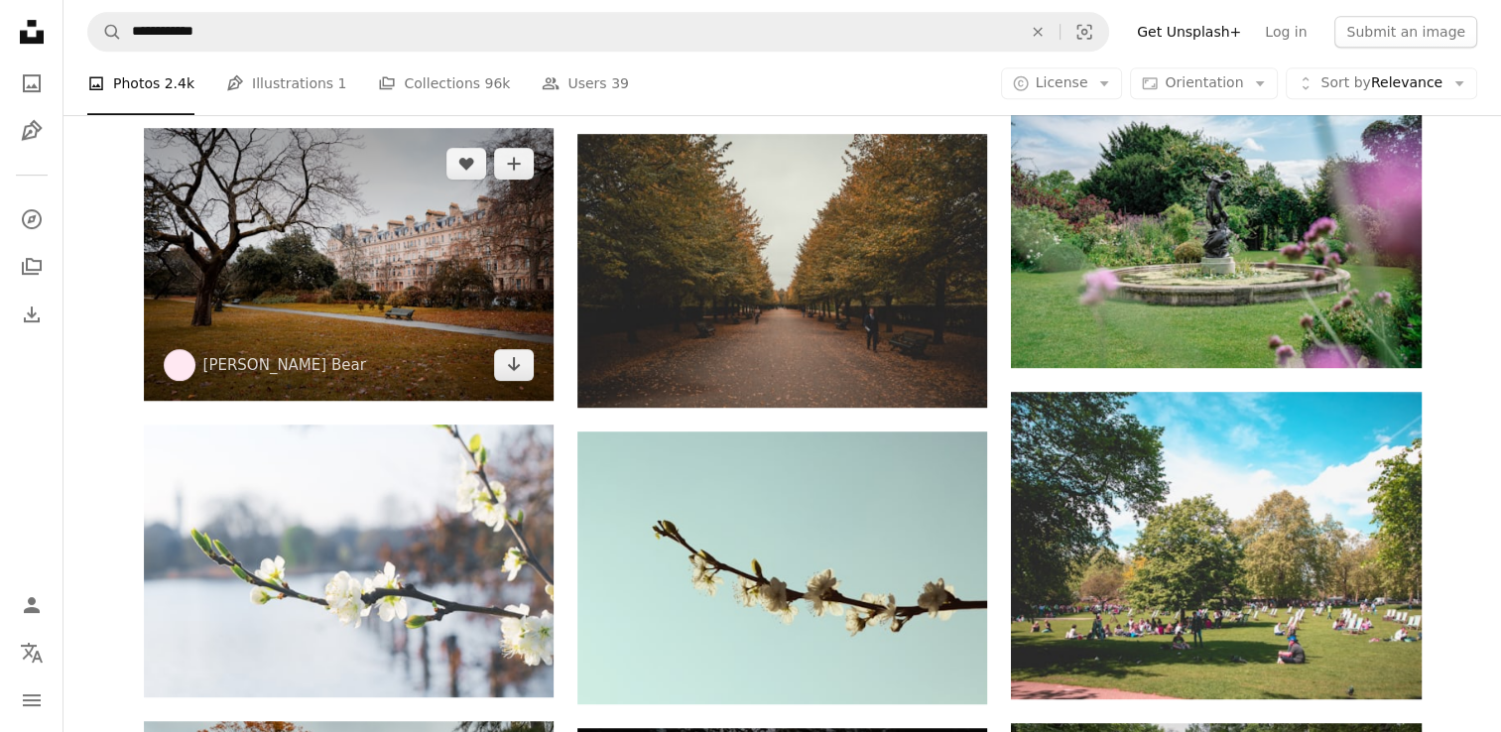
click at [453, 242] on img at bounding box center [349, 264] width 410 height 273
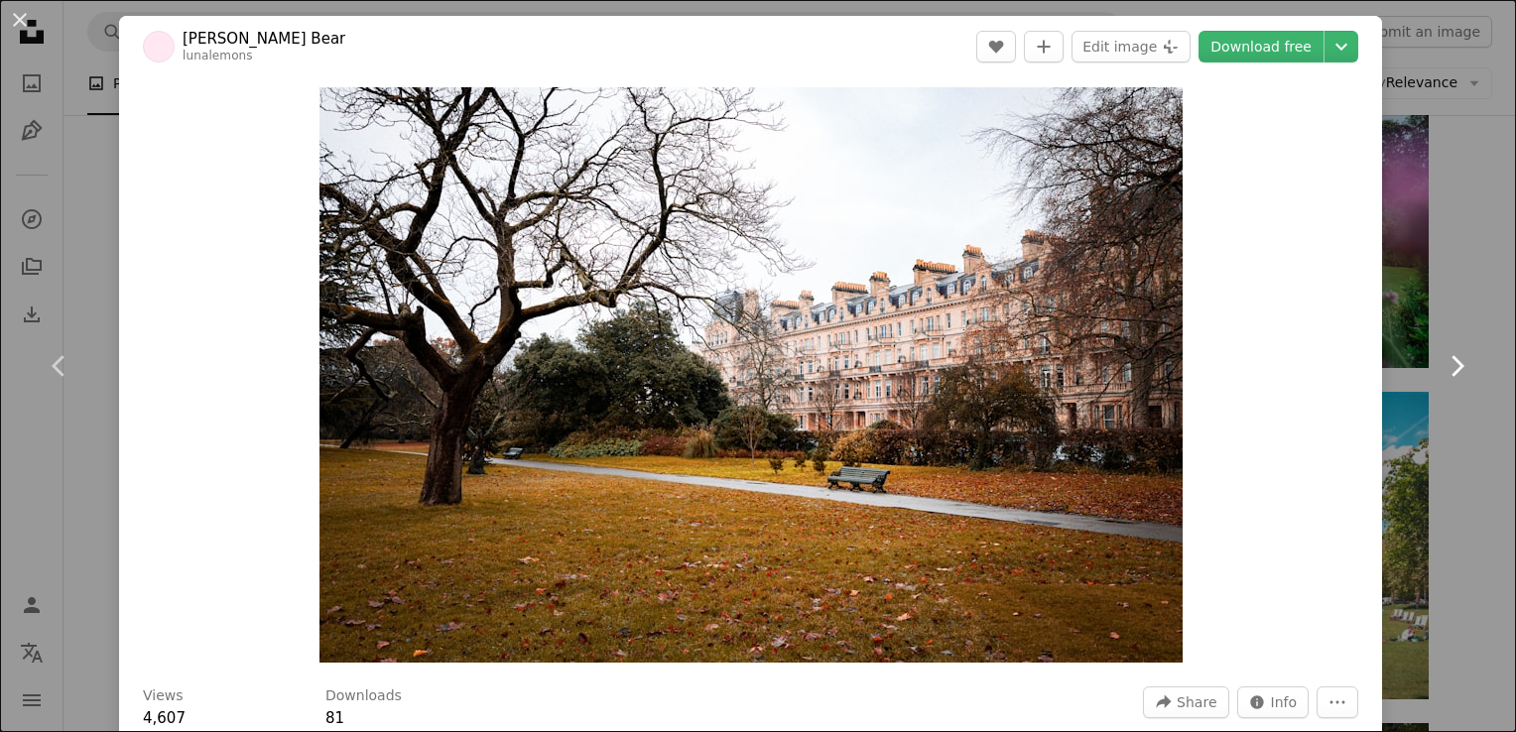
click at [1448, 359] on icon "Chevron right" at bounding box center [1457, 366] width 32 height 32
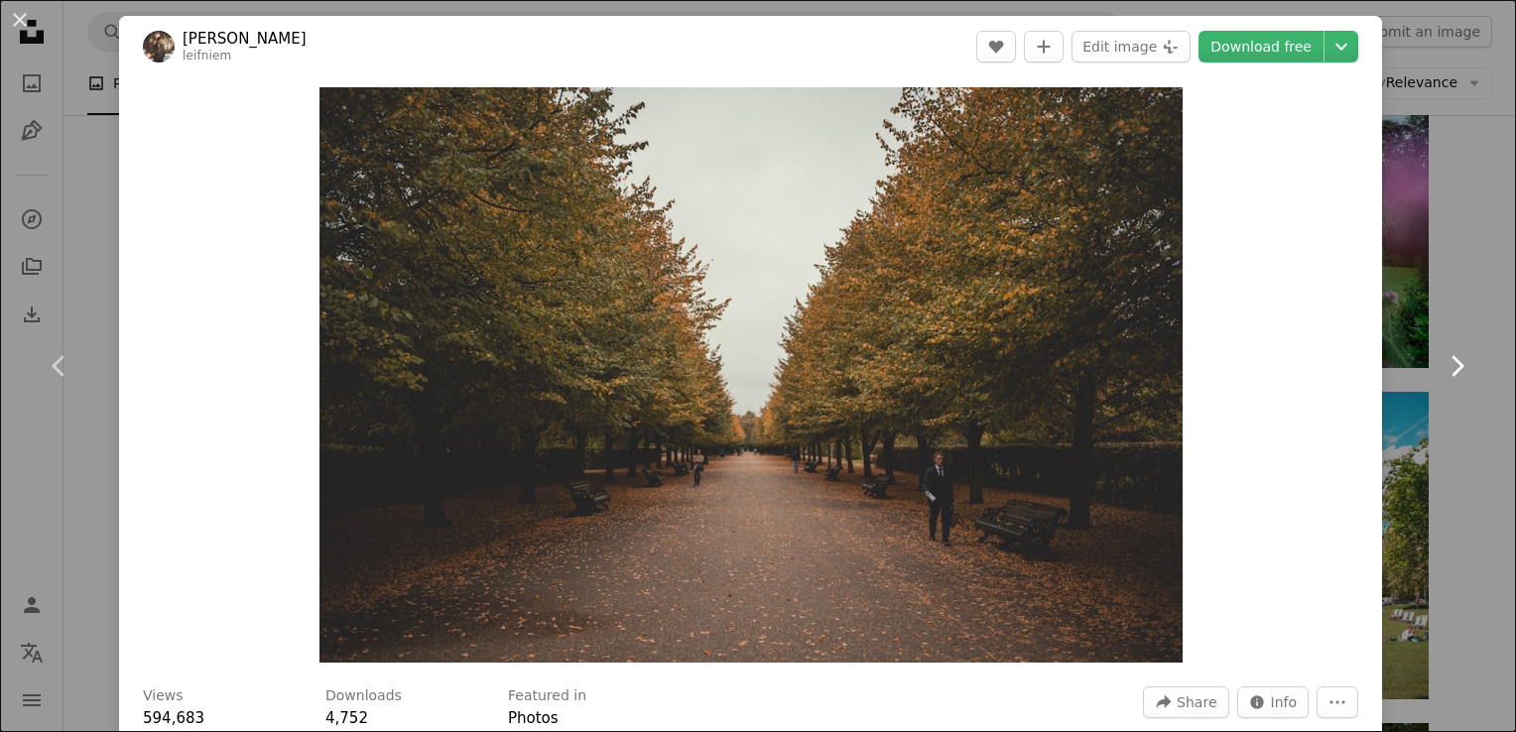
click at [1448, 359] on icon "Chevron right" at bounding box center [1457, 366] width 32 height 32
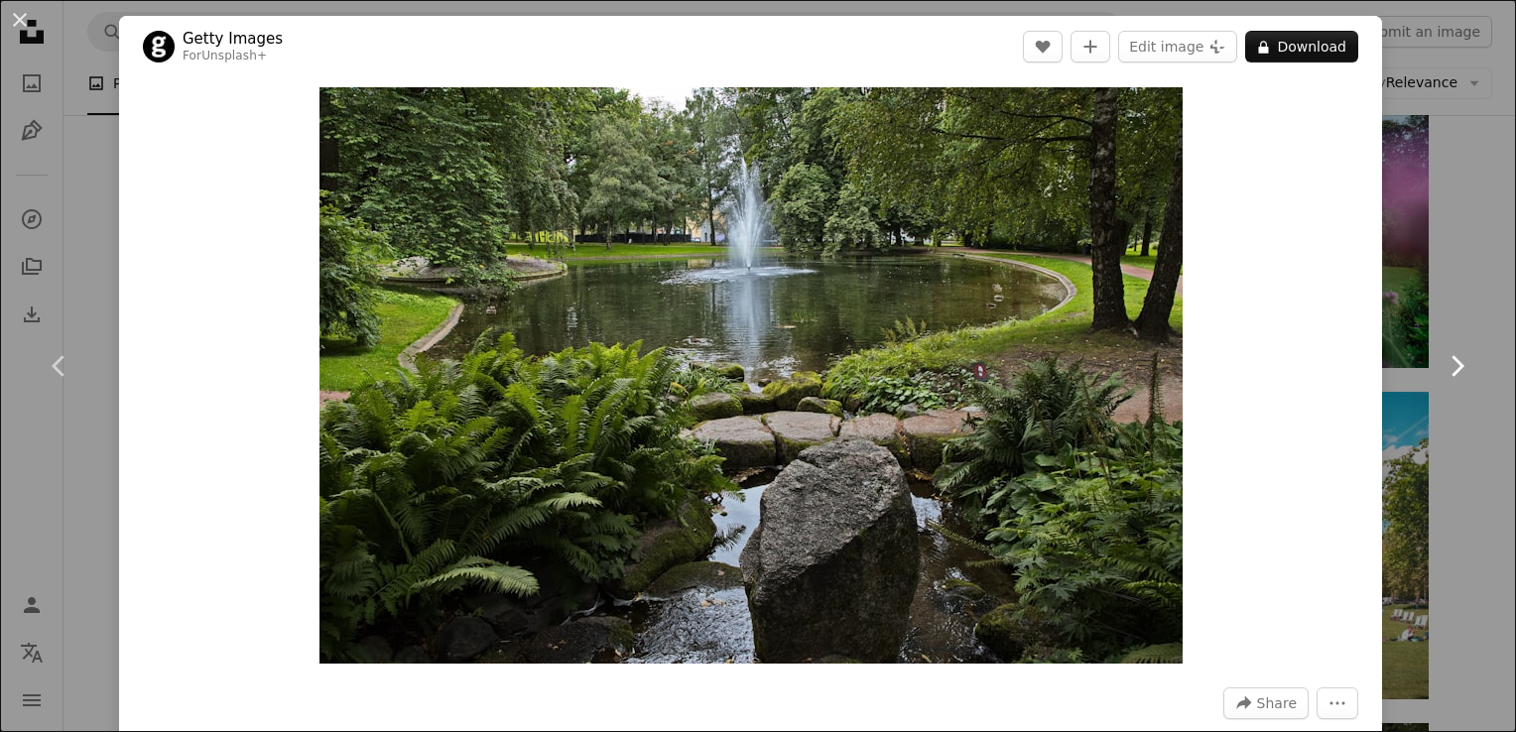
click at [1448, 359] on icon "Chevron right" at bounding box center [1457, 366] width 32 height 32
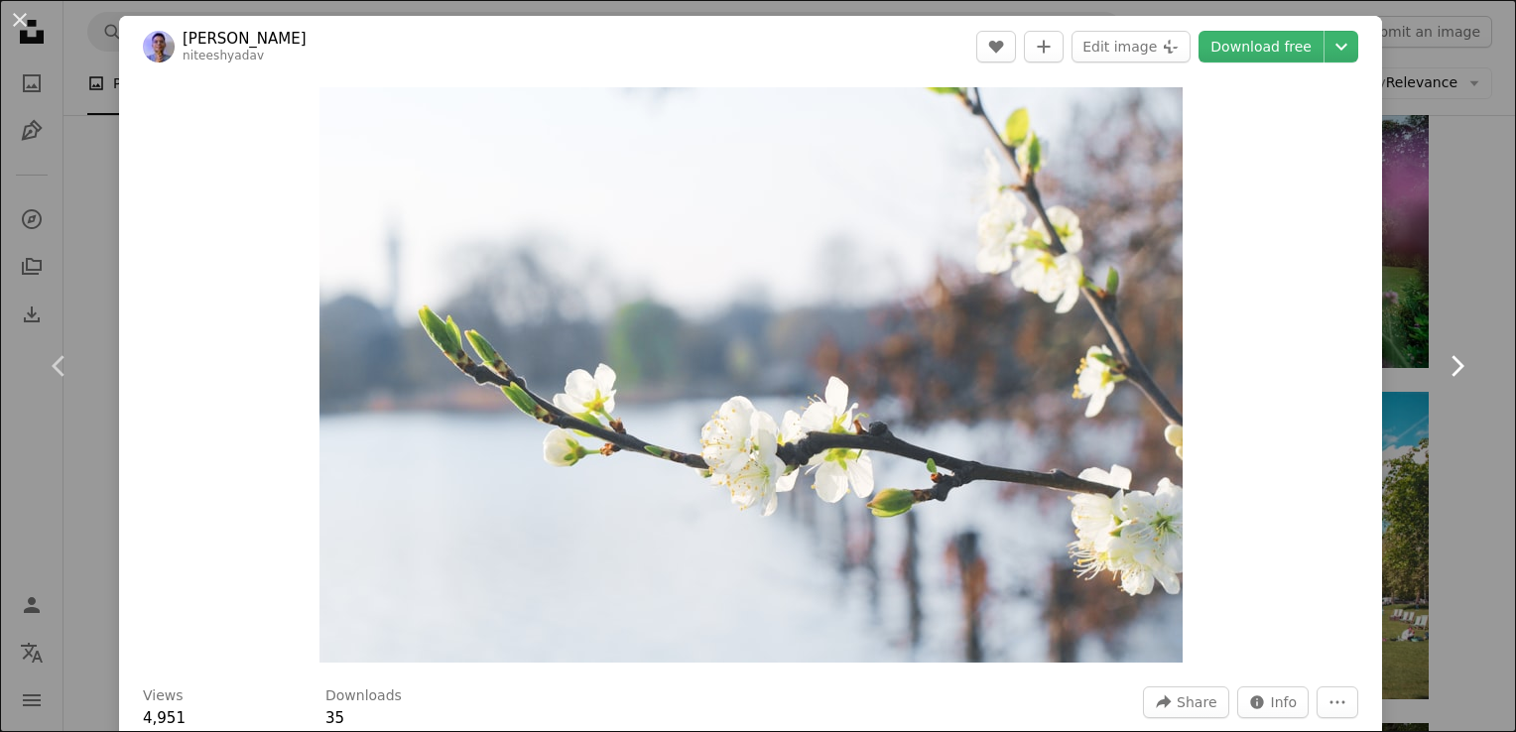
click at [1448, 359] on icon "Chevron right" at bounding box center [1457, 366] width 32 height 32
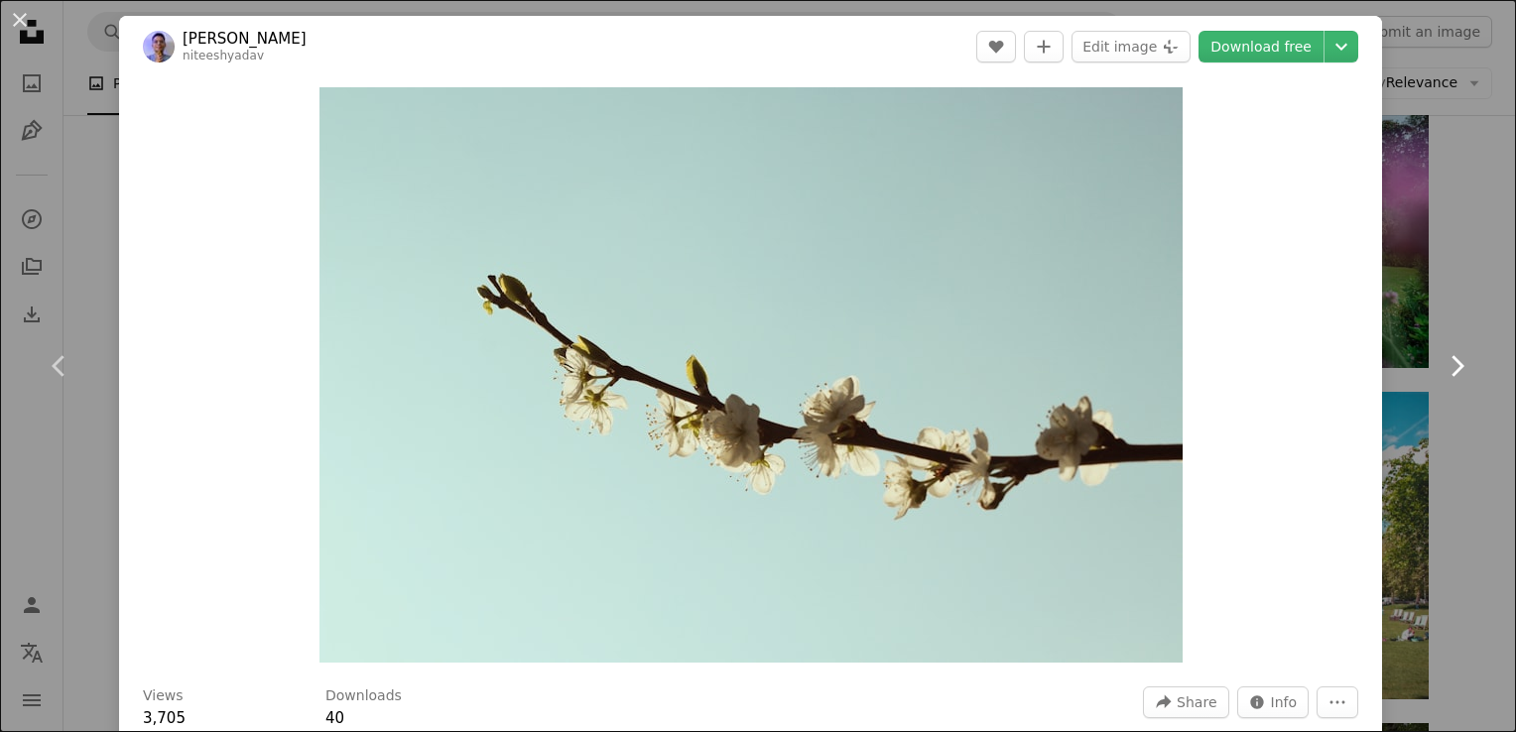
click at [1448, 359] on icon "Chevron right" at bounding box center [1457, 366] width 32 height 32
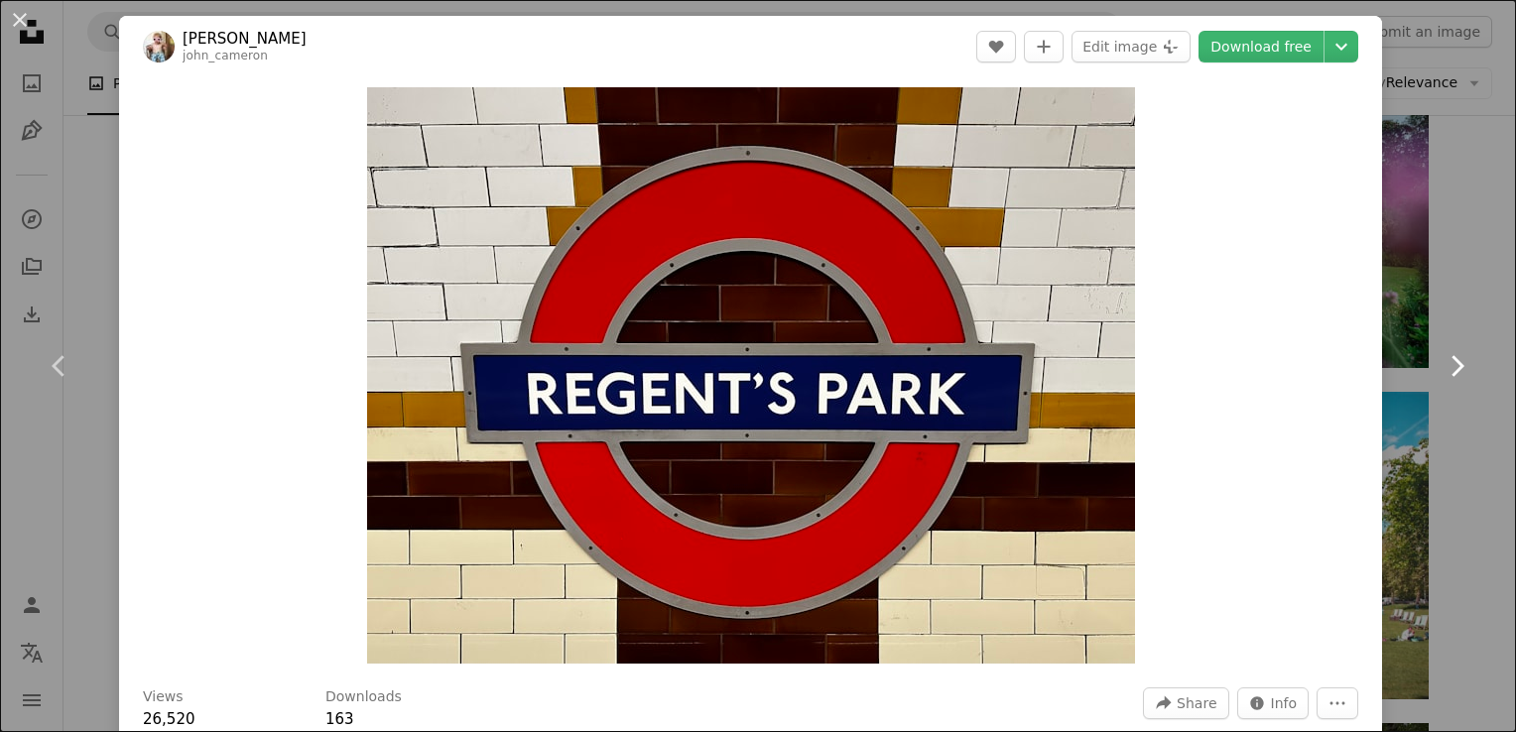
click at [1448, 359] on icon "Chevron right" at bounding box center [1457, 366] width 32 height 32
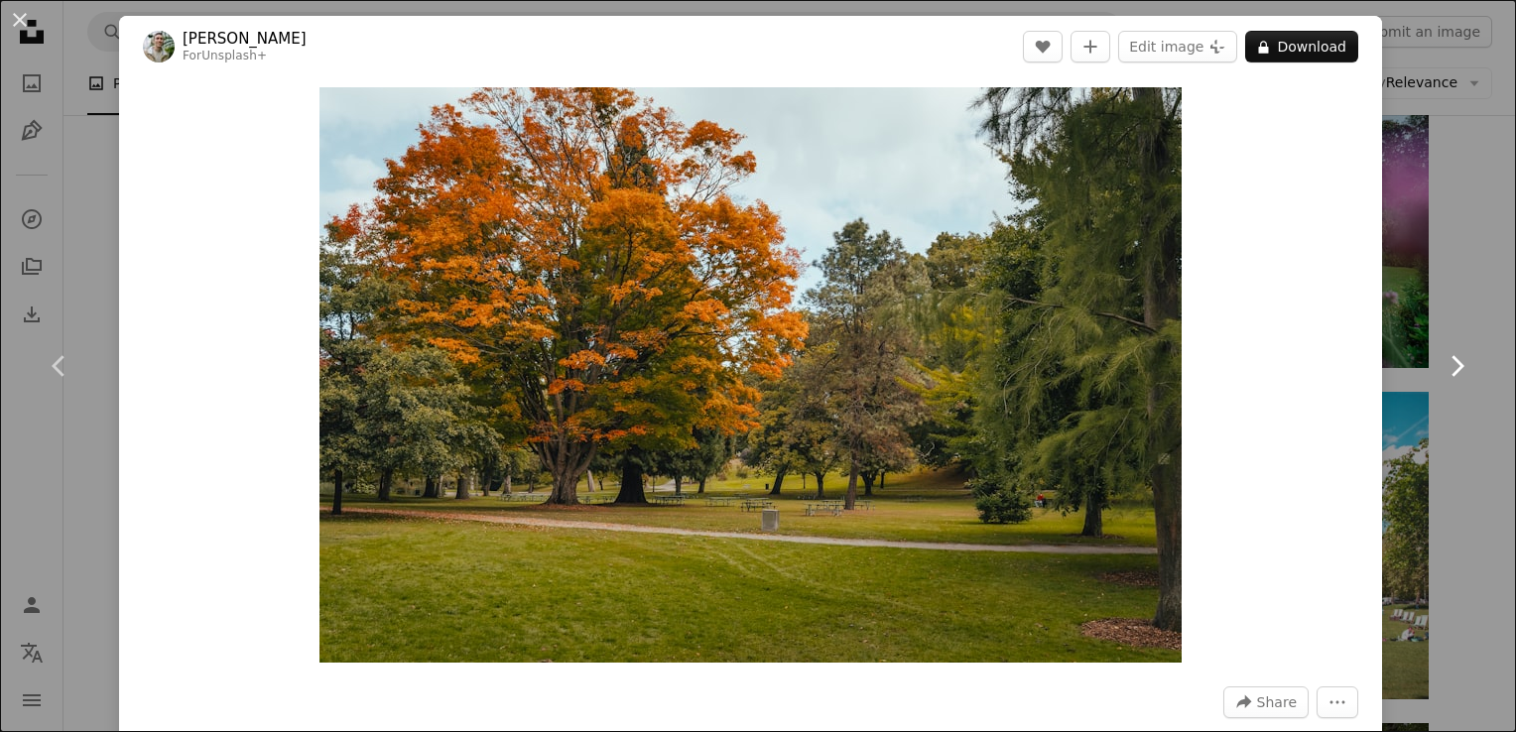
click at [1448, 359] on icon "Chevron right" at bounding box center [1457, 366] width 32 height 32
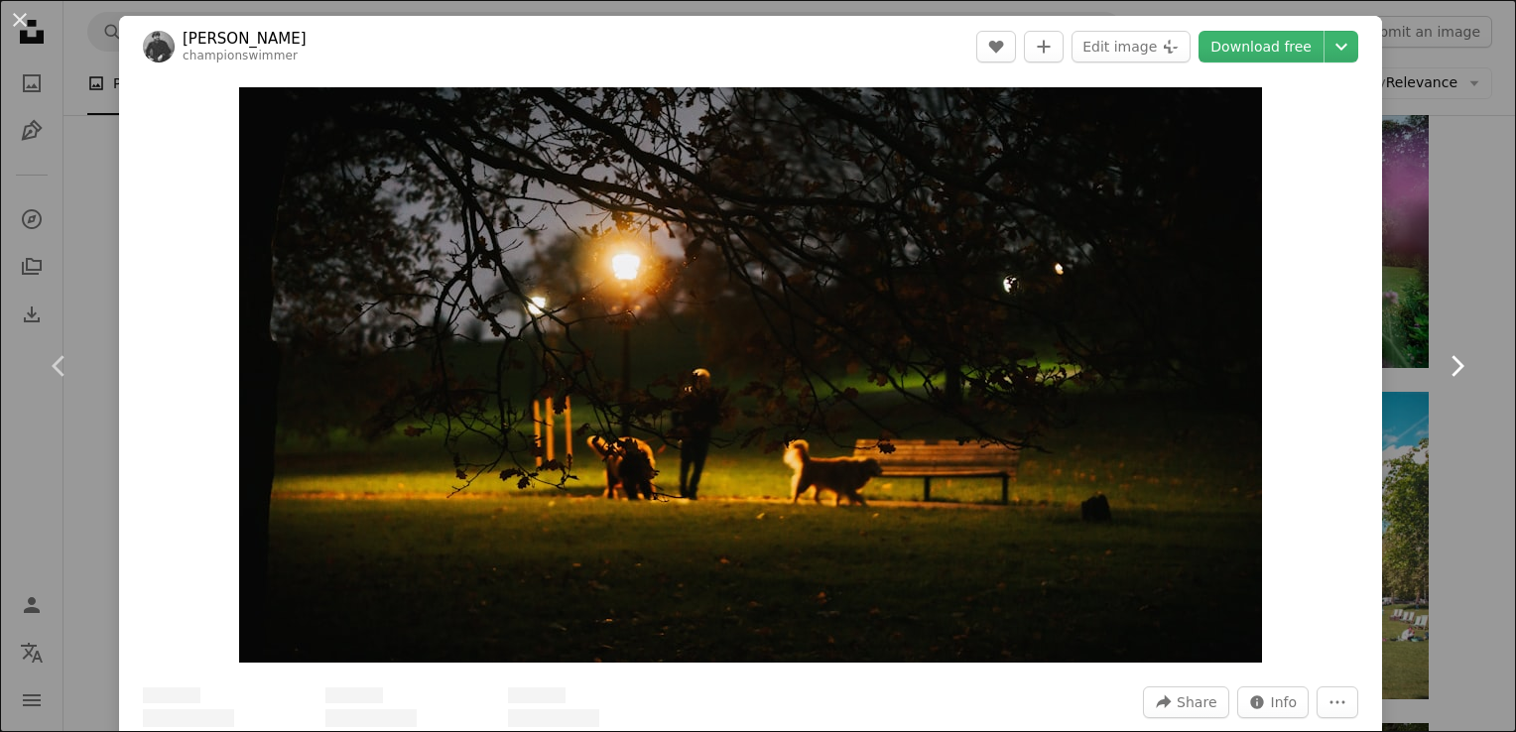
click at [1448, 359] on icon "Chevron right" at bounding box center [1457, 366] width 32 height 32
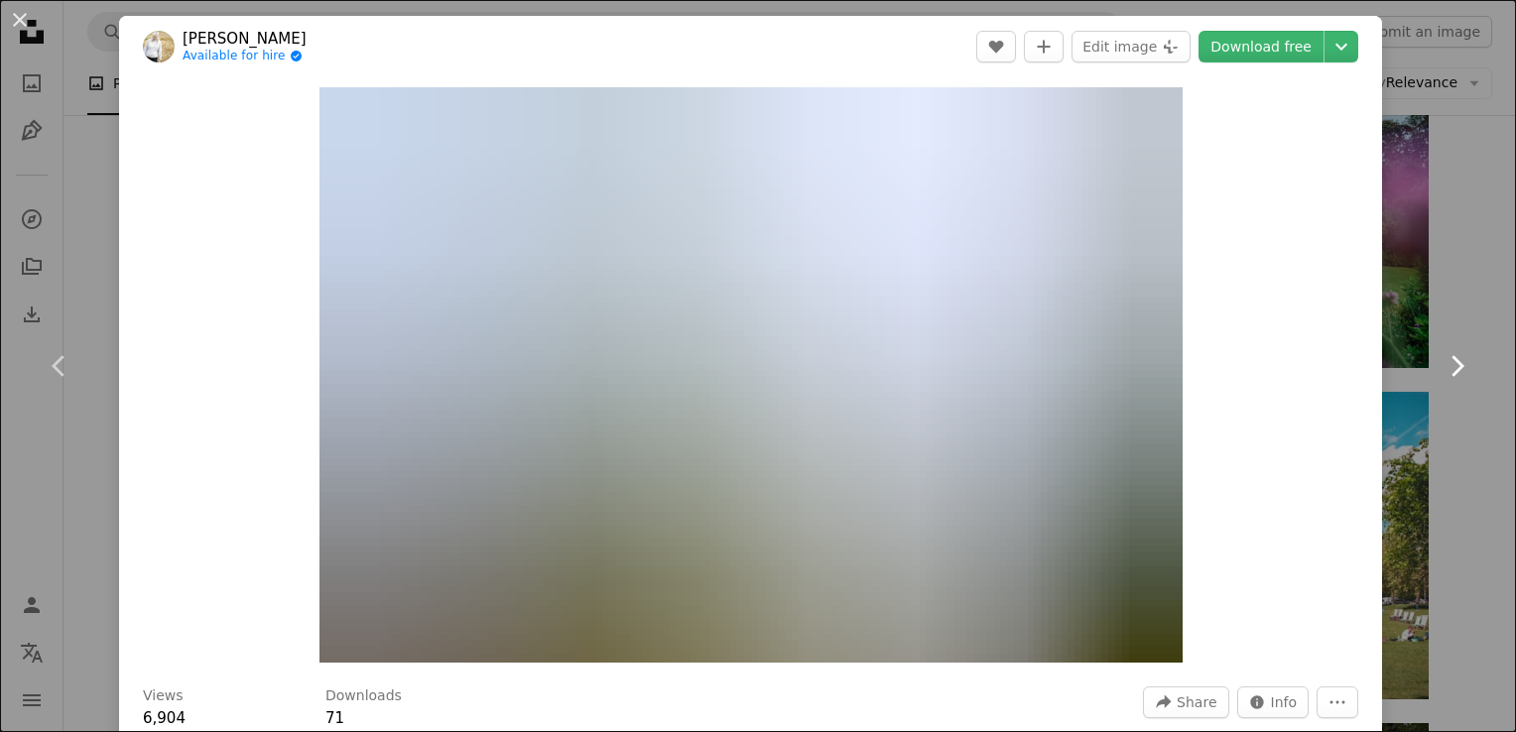
click at [1448, 359] on icon "Chevron right" at bounding box center [1457, 366] width 32 height 32
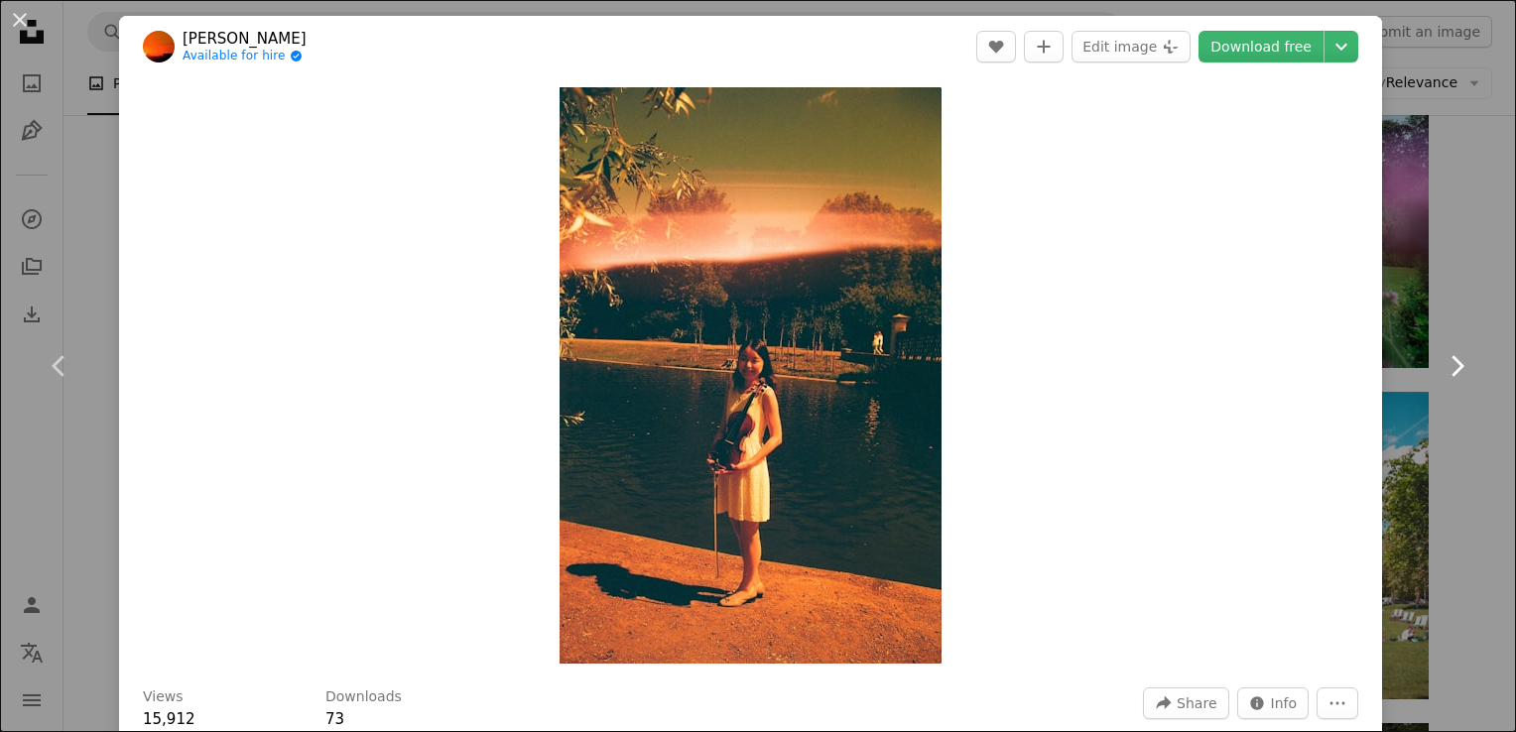
click at [1448, 359] on icon "Chevron right" at bounding box center [1457, 366] width 32 height 32
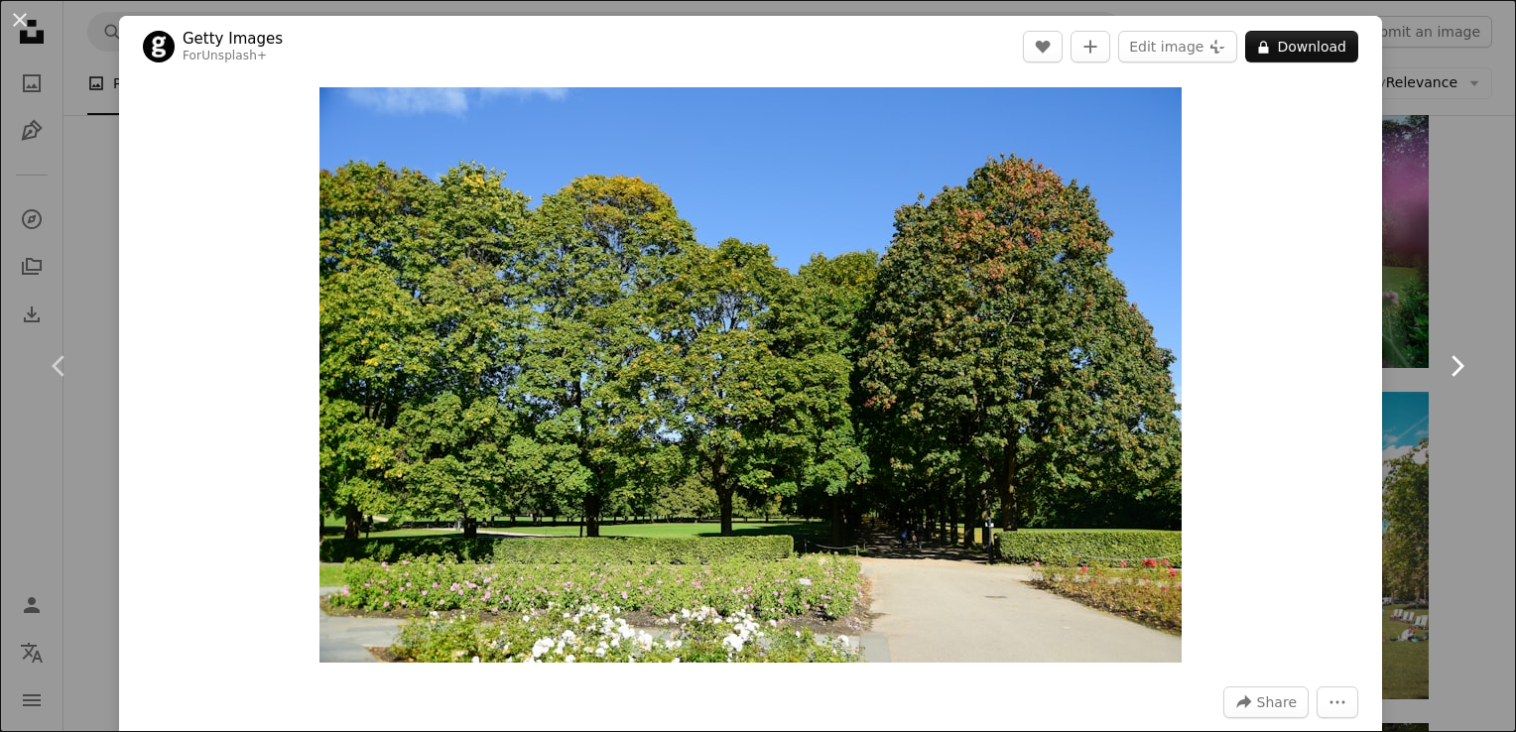
click at [1448, 359] on icon "Chevron right" at bounding box center [1457, 366] width 32 height 32
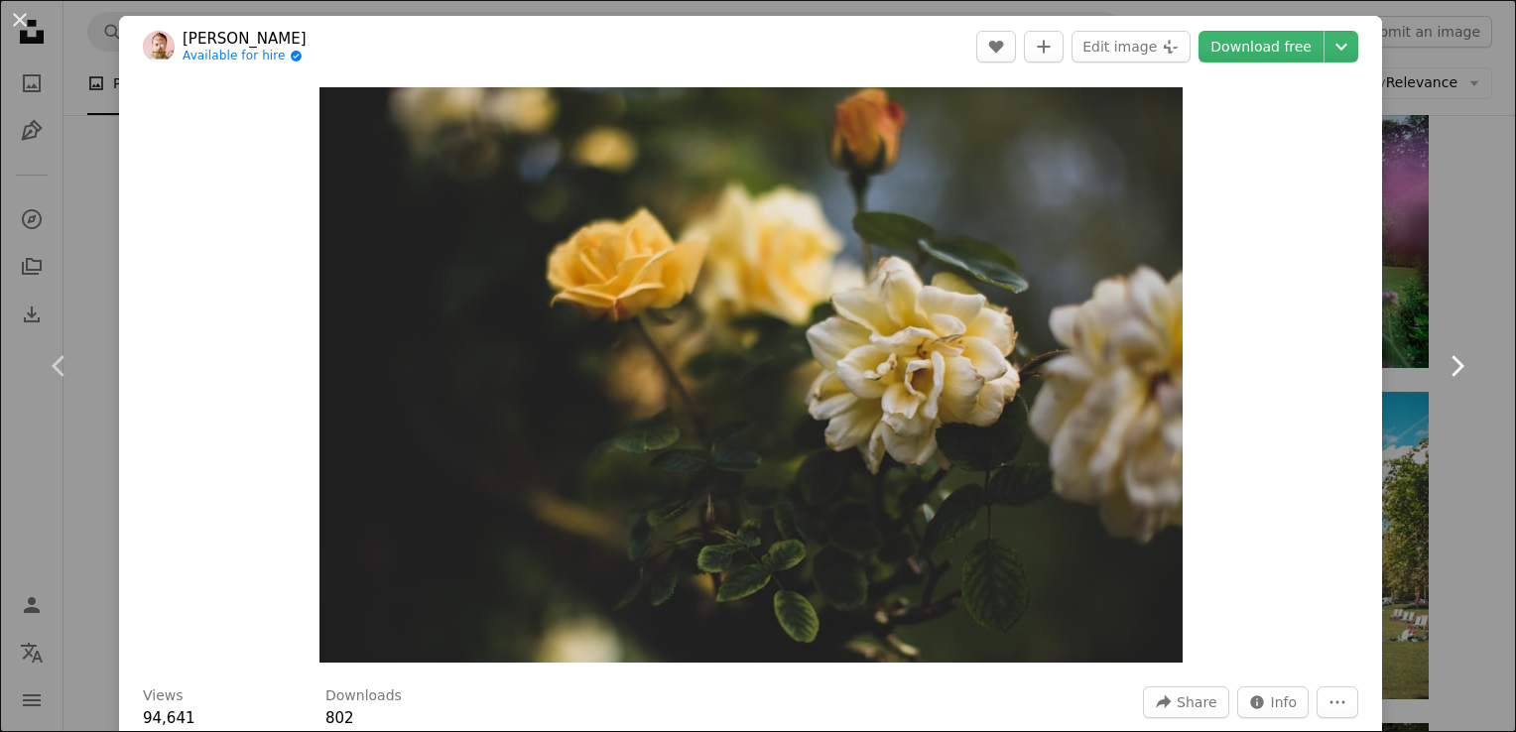
click at [1448, 359] on icon "Chevron right" at bounding box center [1457, 366] width 32 height 32
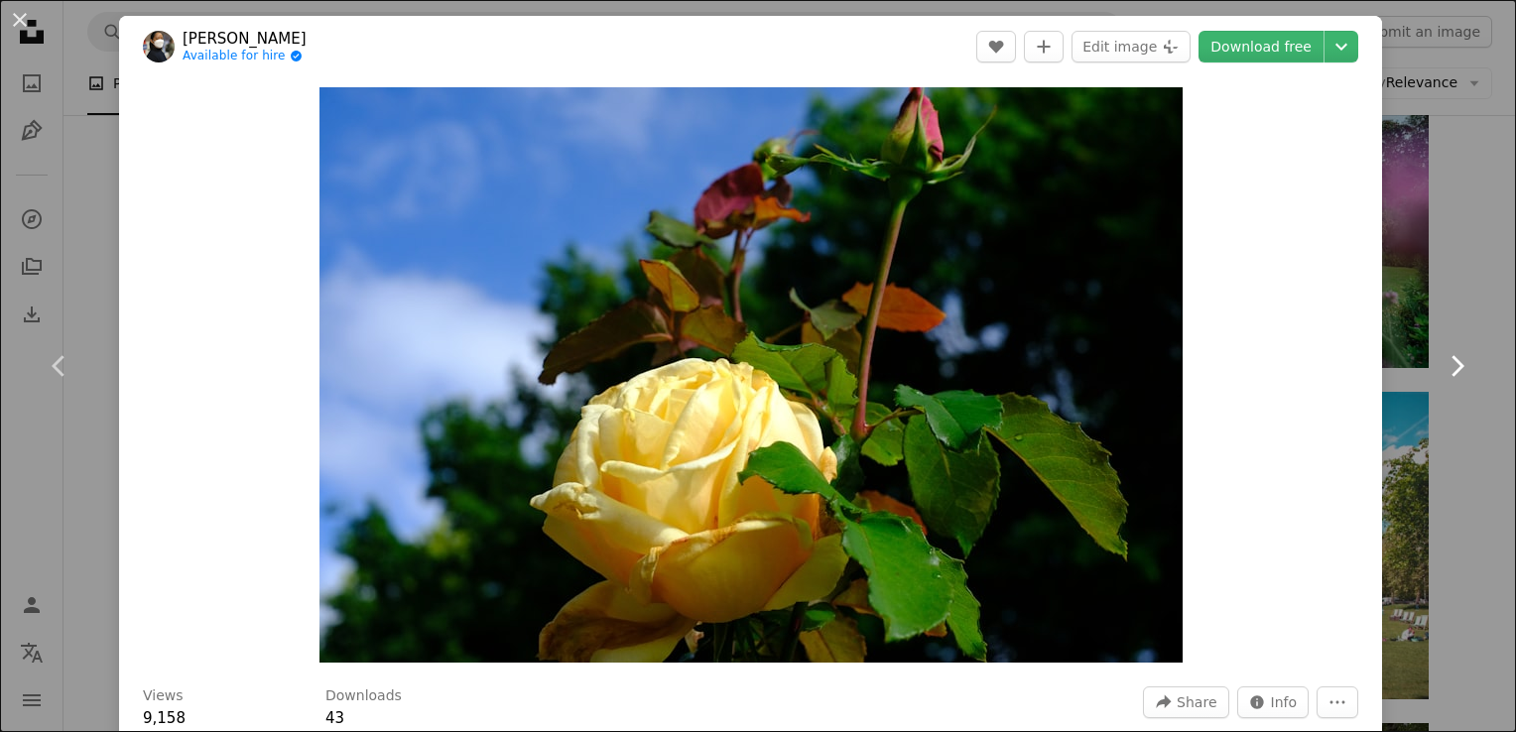
click at [1448, 359] on icon "Chevron right" at bounding box center [1457, 366] width 32 height 32
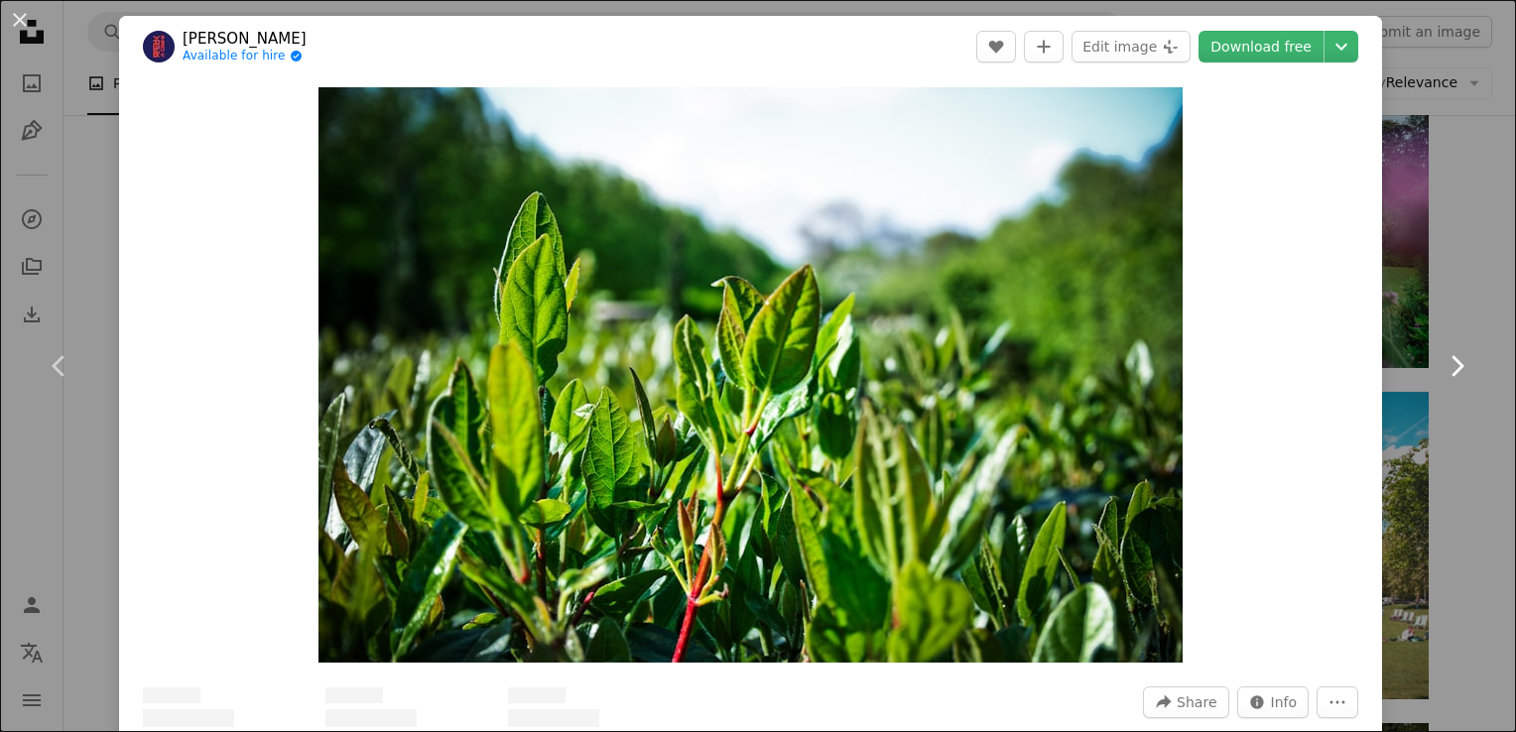
click at [1448, 359] on icon "Chevron right" at bounding box center [1457, 366] width 32 height 32
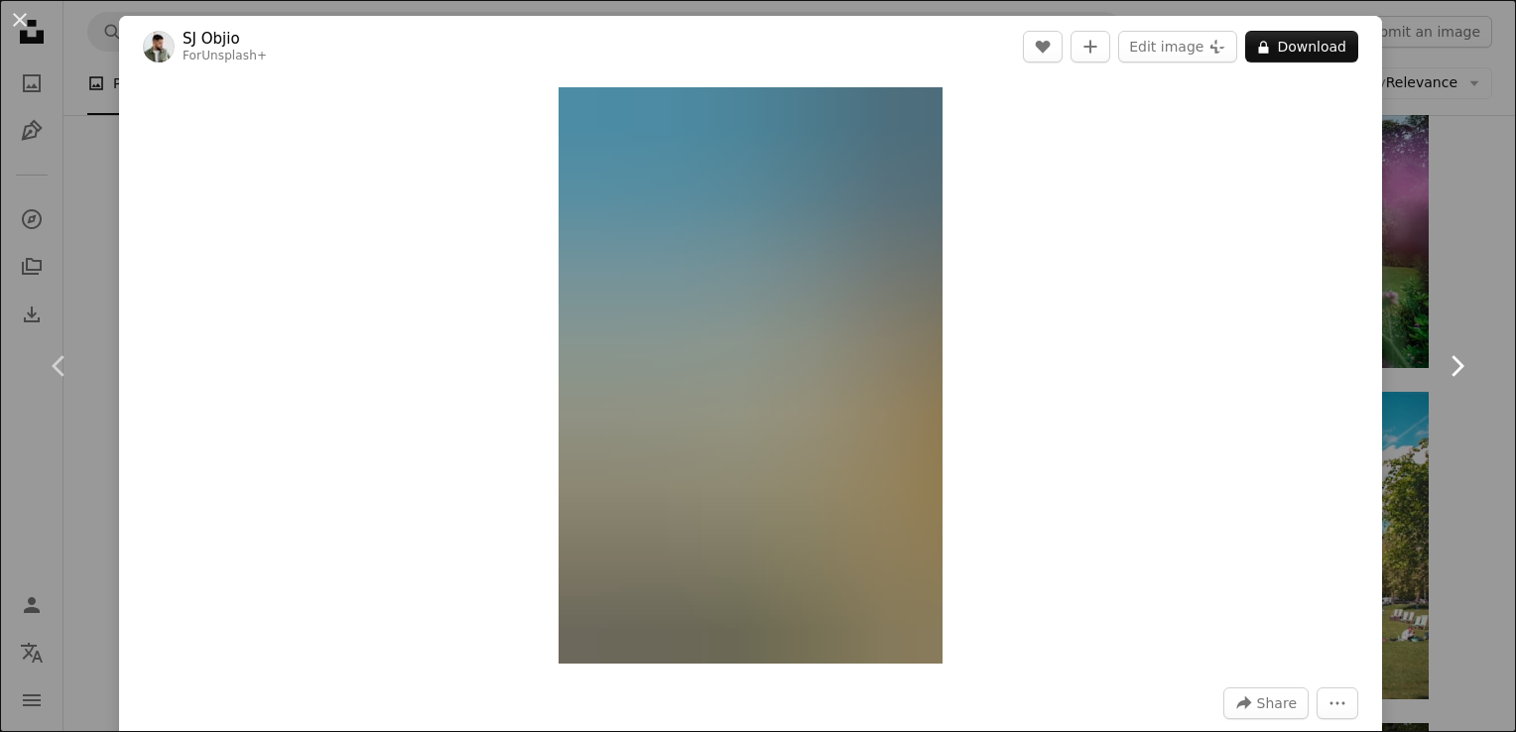
click at [1448, 359] on icon "Chevron right" at bounding box center [1457, 366] width 32 height 32
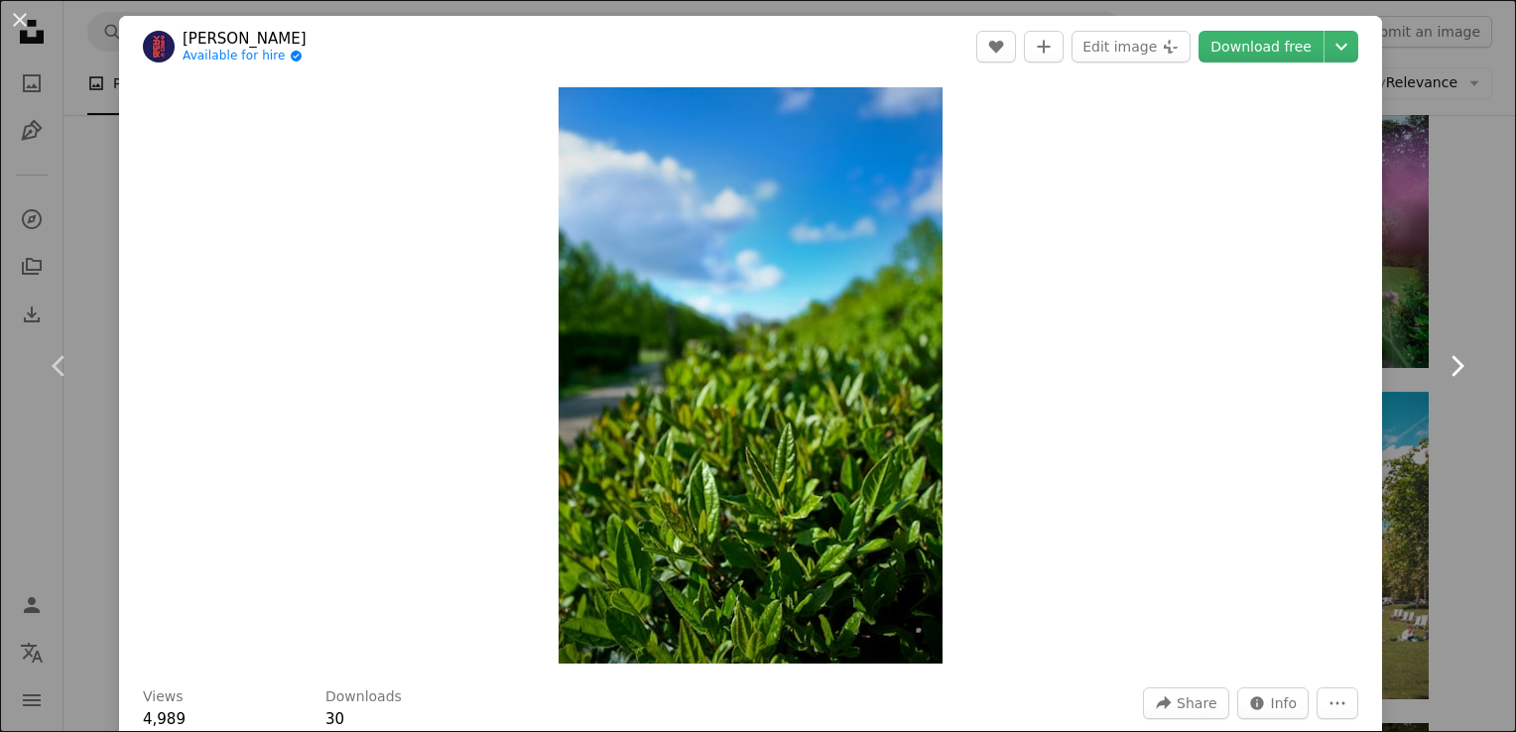
click at [1448, 359] on icon "Chevron right" at bounding box center [1457, 366] width 32 height 32
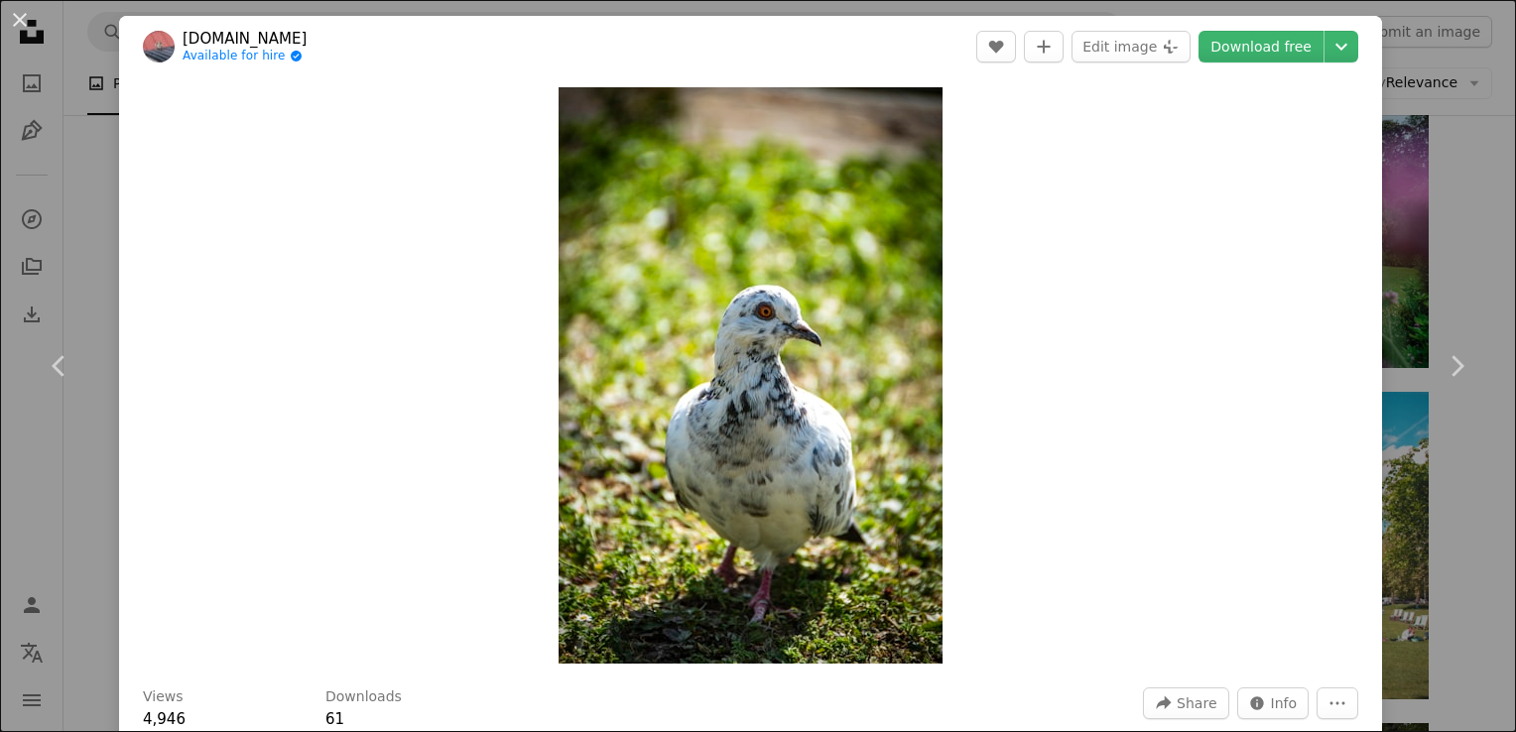
click at [1461, 184] on div "An X shape Chevron left Chevron right [DOMAIN_NAME] Available for hire A checkm…" at bounding box center [758, 366] width 1516 height 732
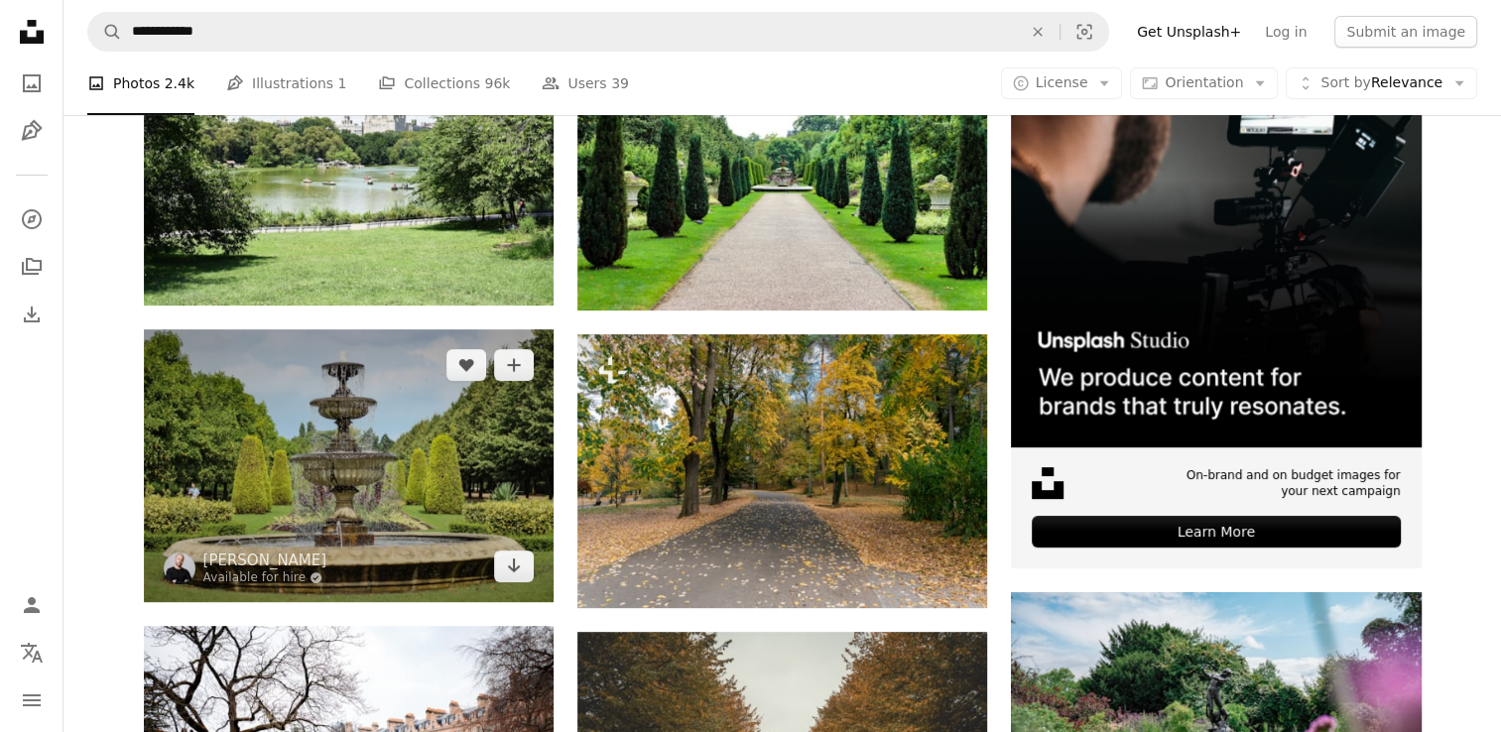
scroll to position [459, 0]
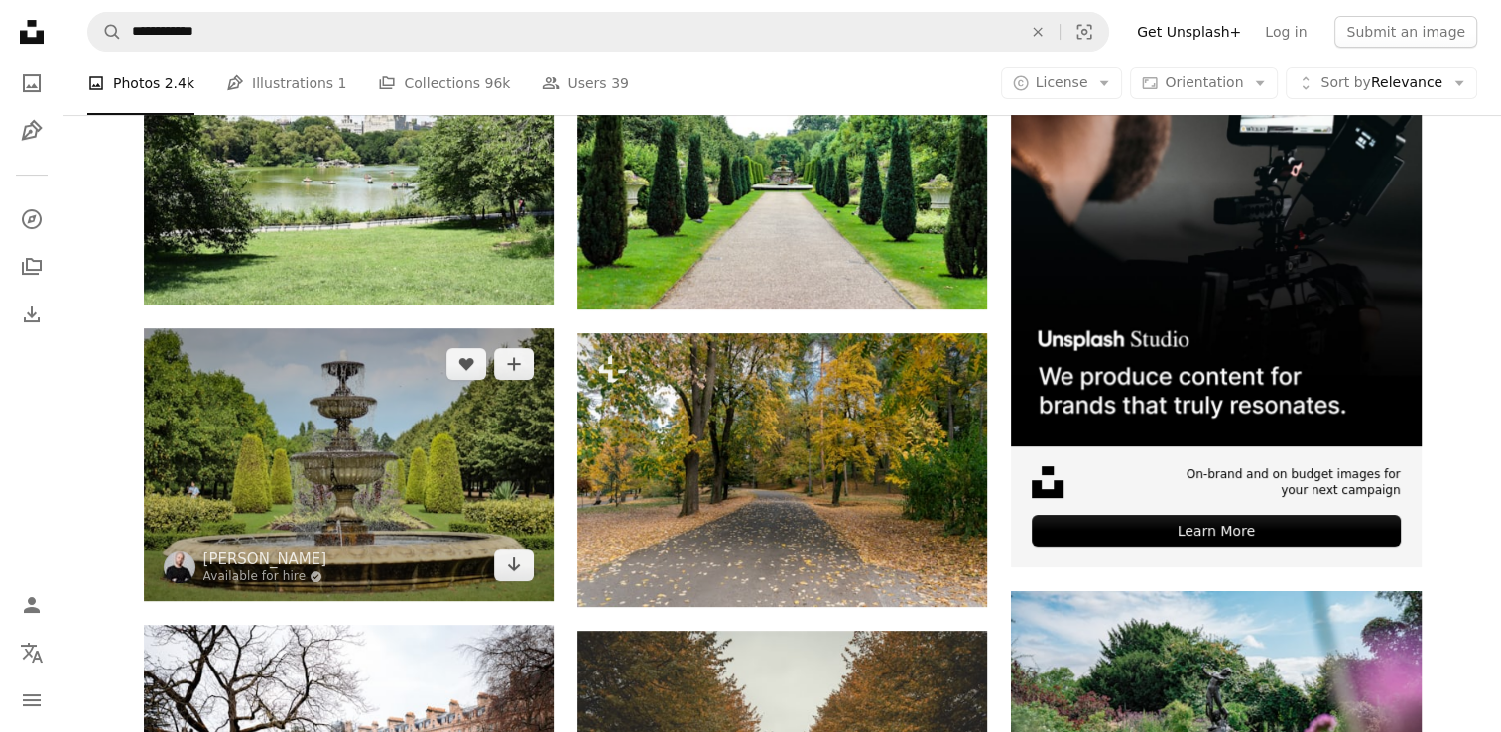
click at [367, 409] on img at bounding box center [349, 464] width 410 height 273
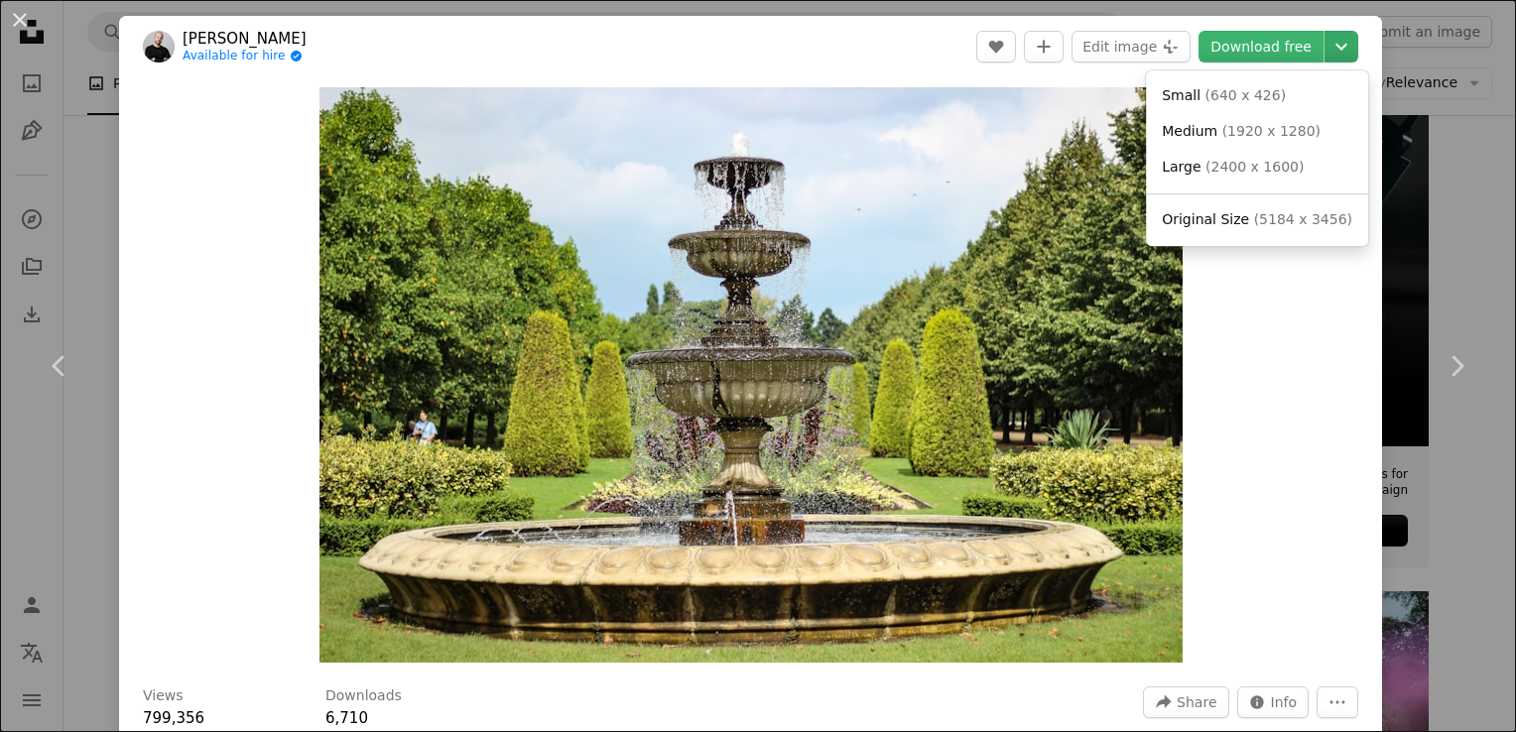
click at [1326, 50] on icon "Chevron down" at bounding box center [1342, 47] width 32 height 24
click at [1191, 145] on link "Medium ( 1920 x 1280 )" at bounding box center [1257, 132] width 206 height 36
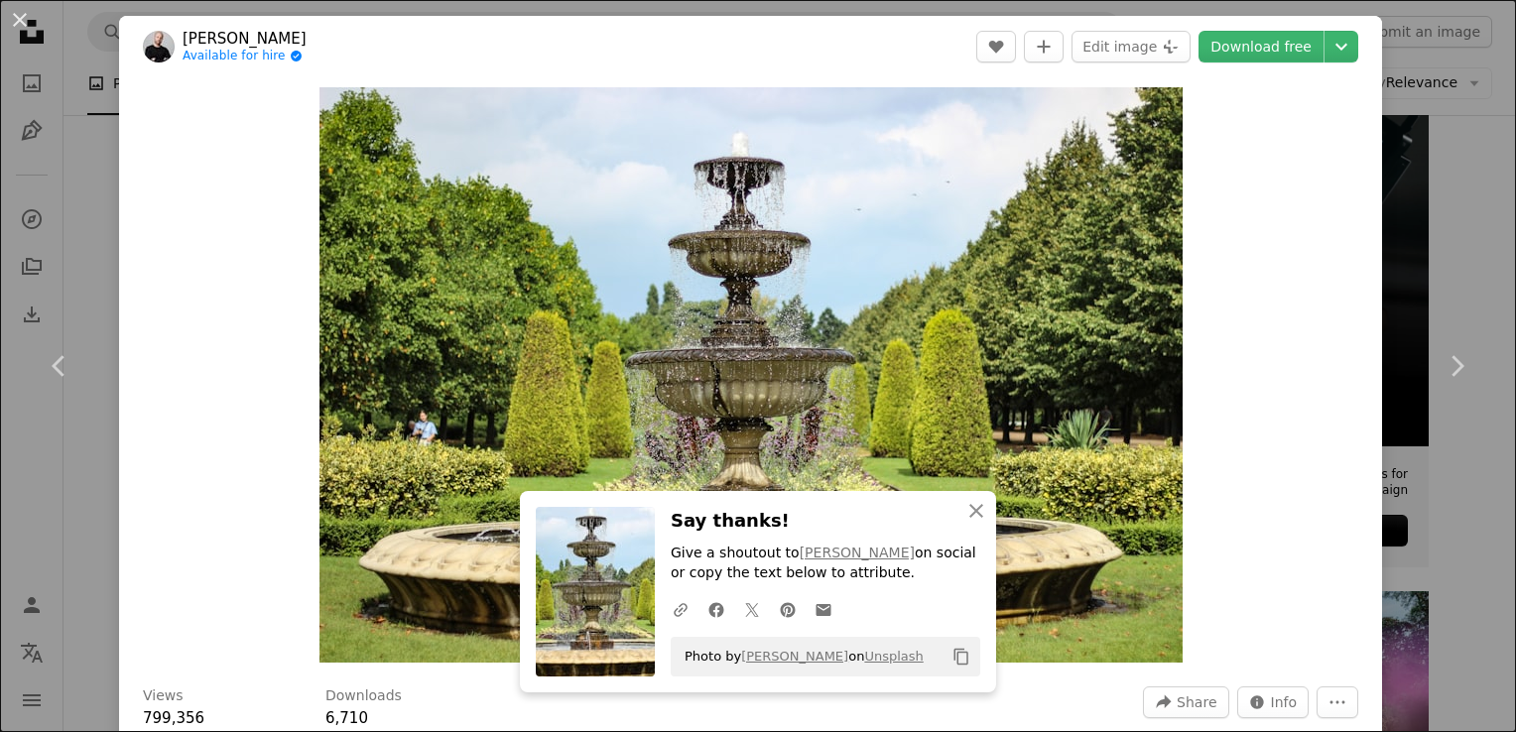
click at [1461, 220] on div "An X shape Chevron left Chevron right An X shape Close Say thanks! Give a shout…" at bounding box center [758, 366] width 1516 height 732
